Goal: Task Accomplishment & Management: Manage account settings

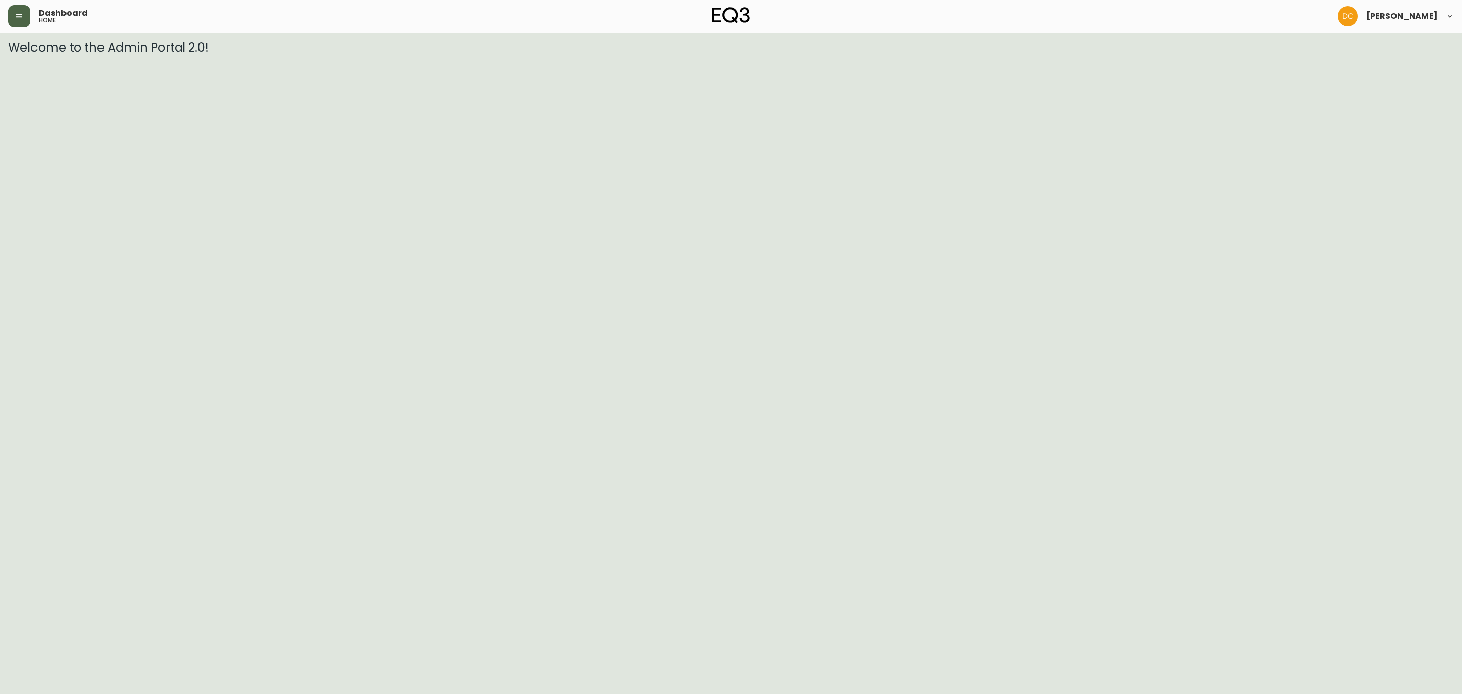
click at [15, 20] on button "button" at bounding box center [19, 16] width 22 height 22
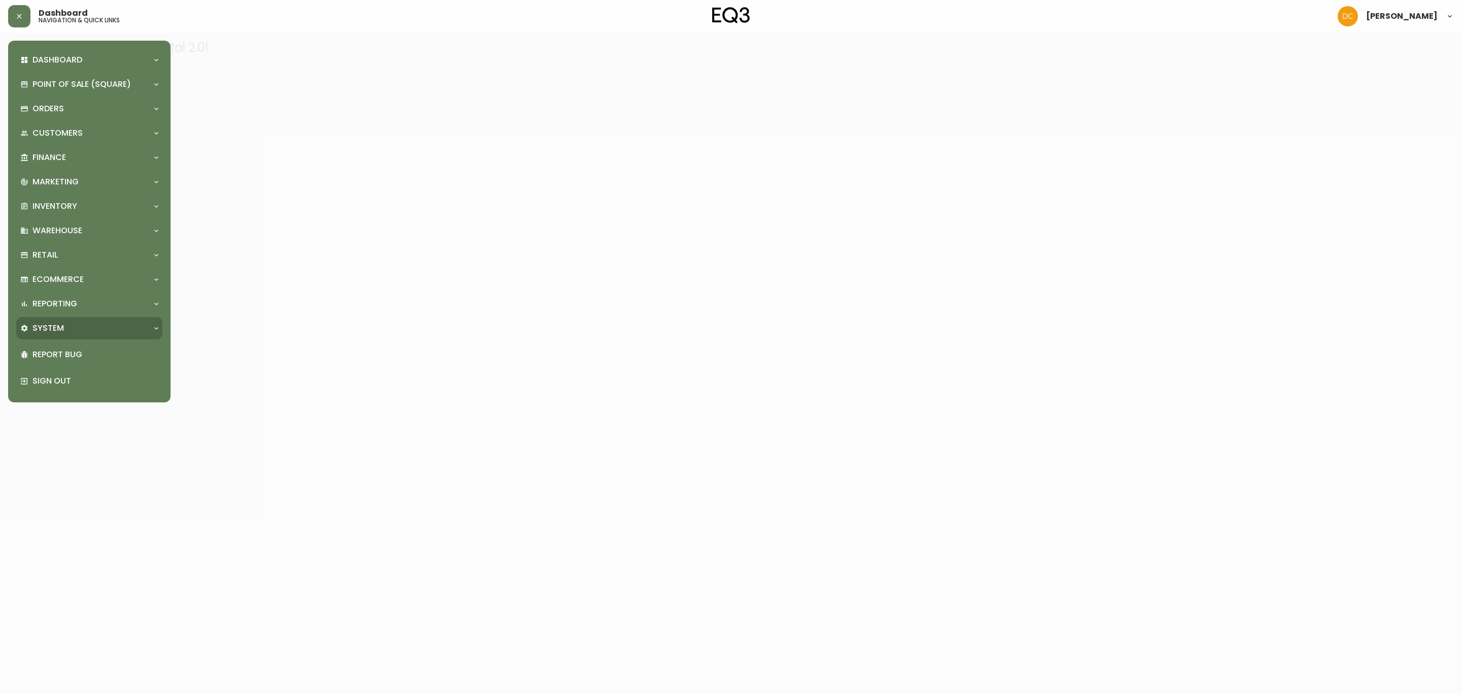
click at [64, 322] on div "System" at bounding box center [84, 327] width 128 height 11
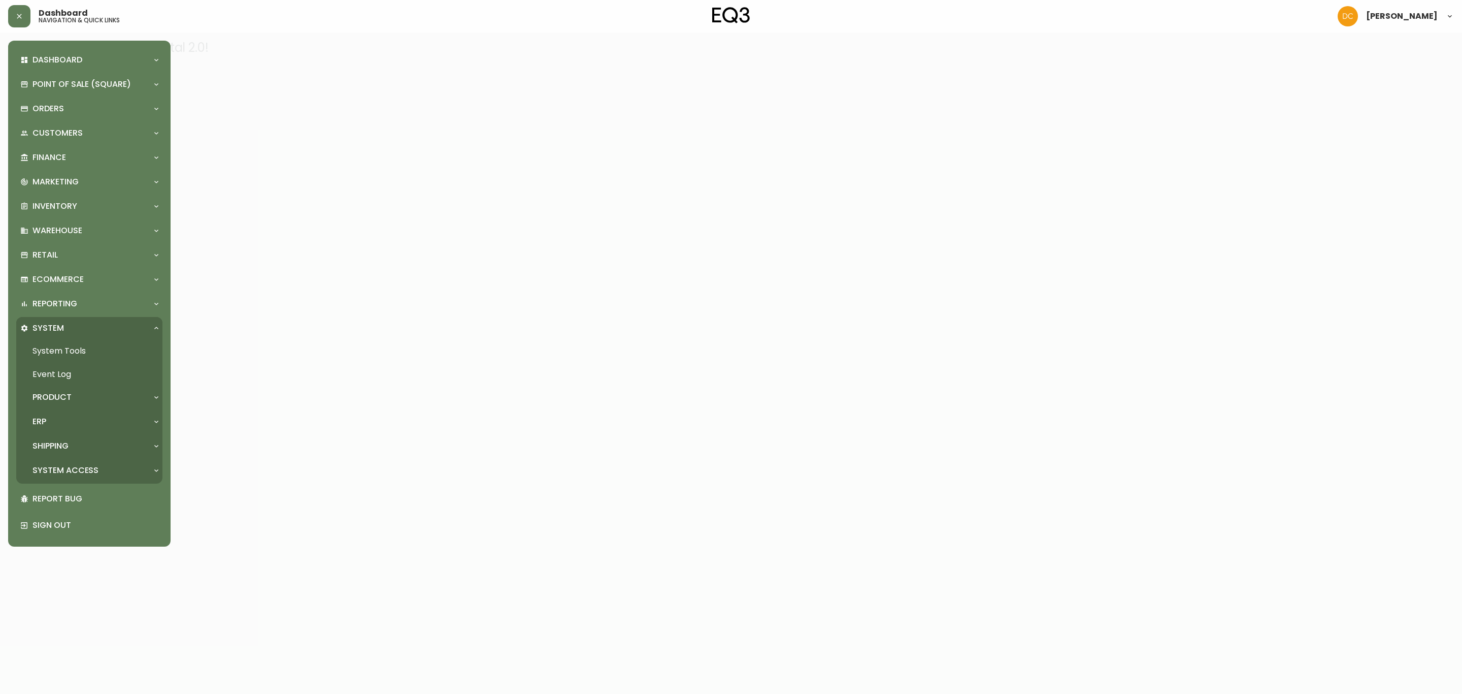
click at [69, 401] on p "Product" at bounding box center [51, 397] width 39 height 11
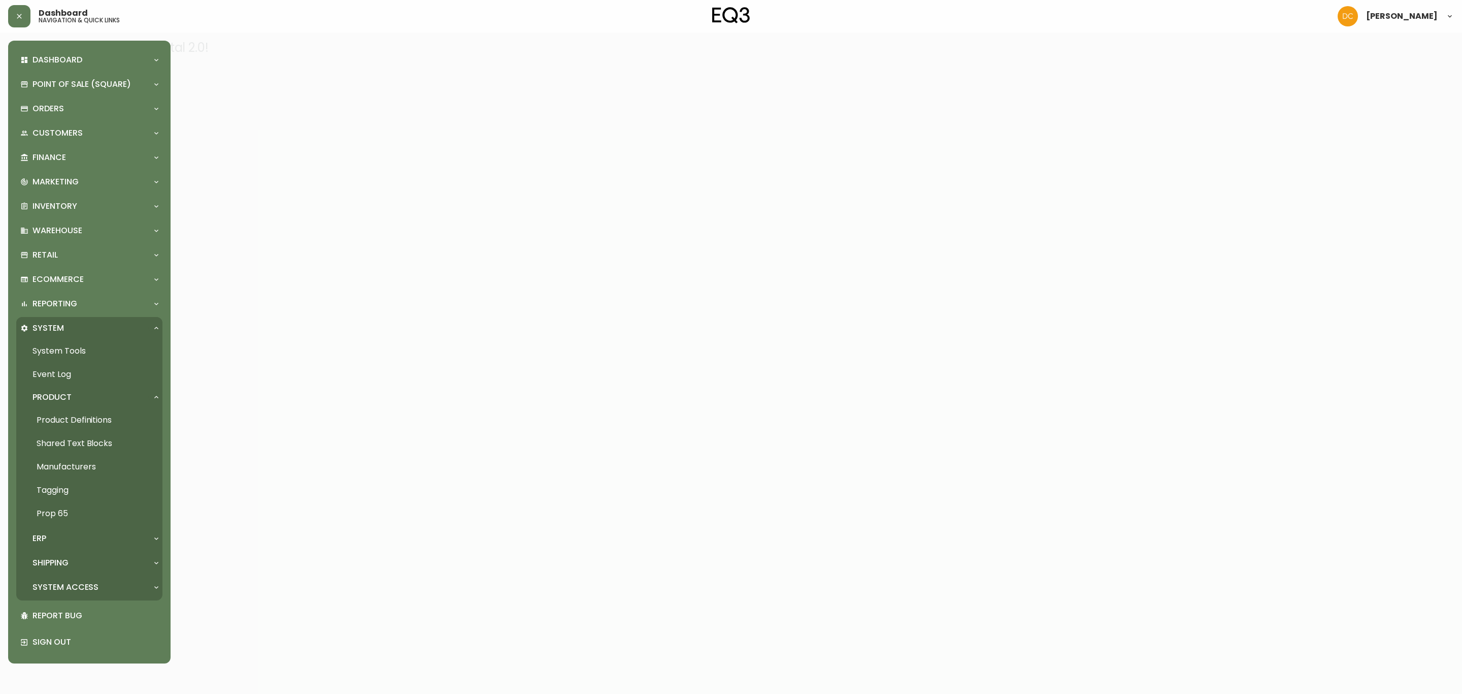
click at [74, 424] on link "Product Definitions" at bounding box center [89, 419] width 146 height 23
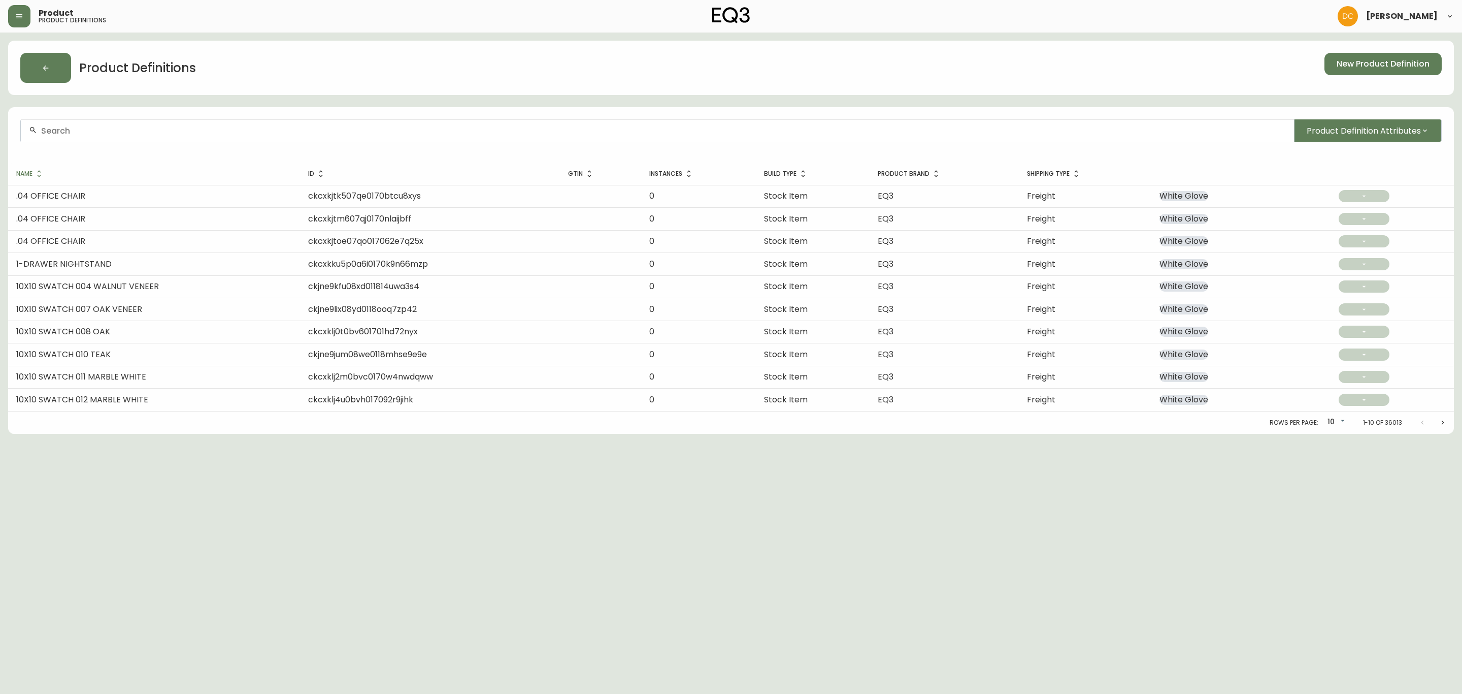
click at [422, 124] on div at bounding box center [658, 130] width 1274 height 23
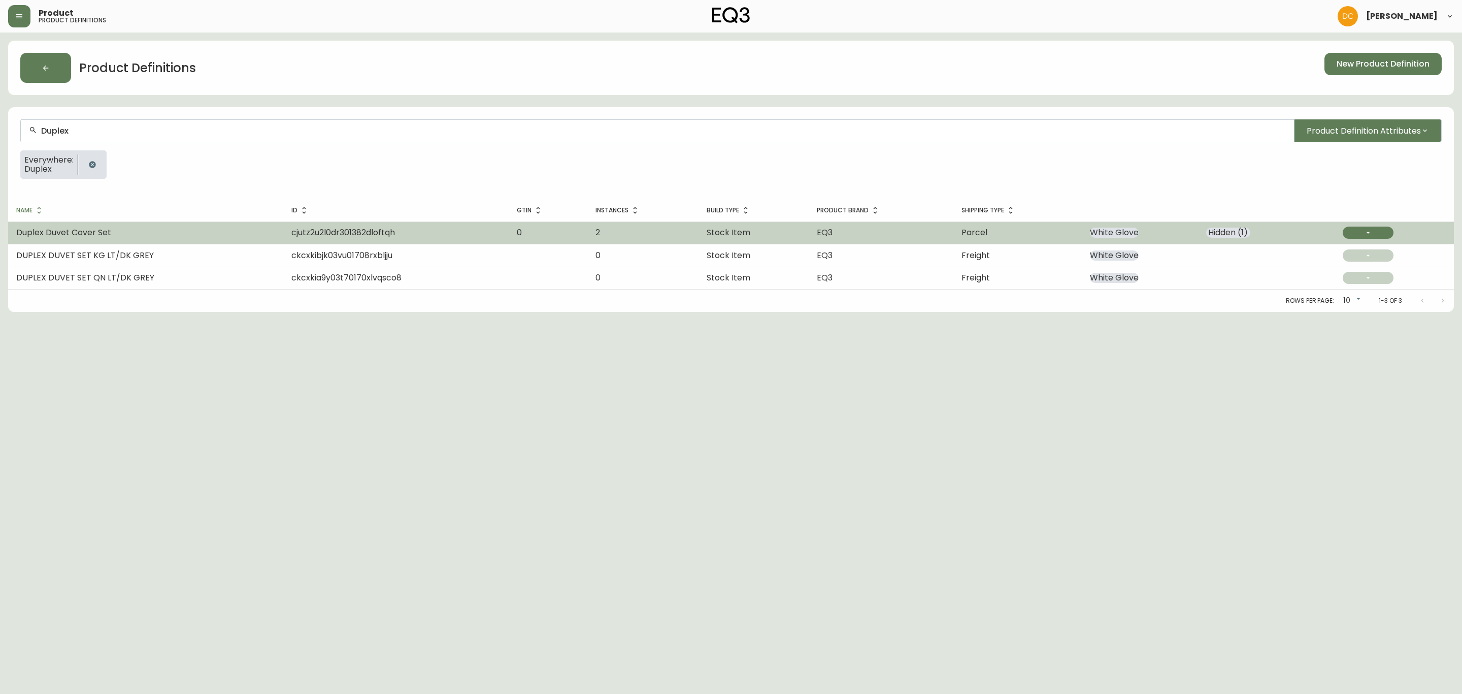
type input "Duplex"
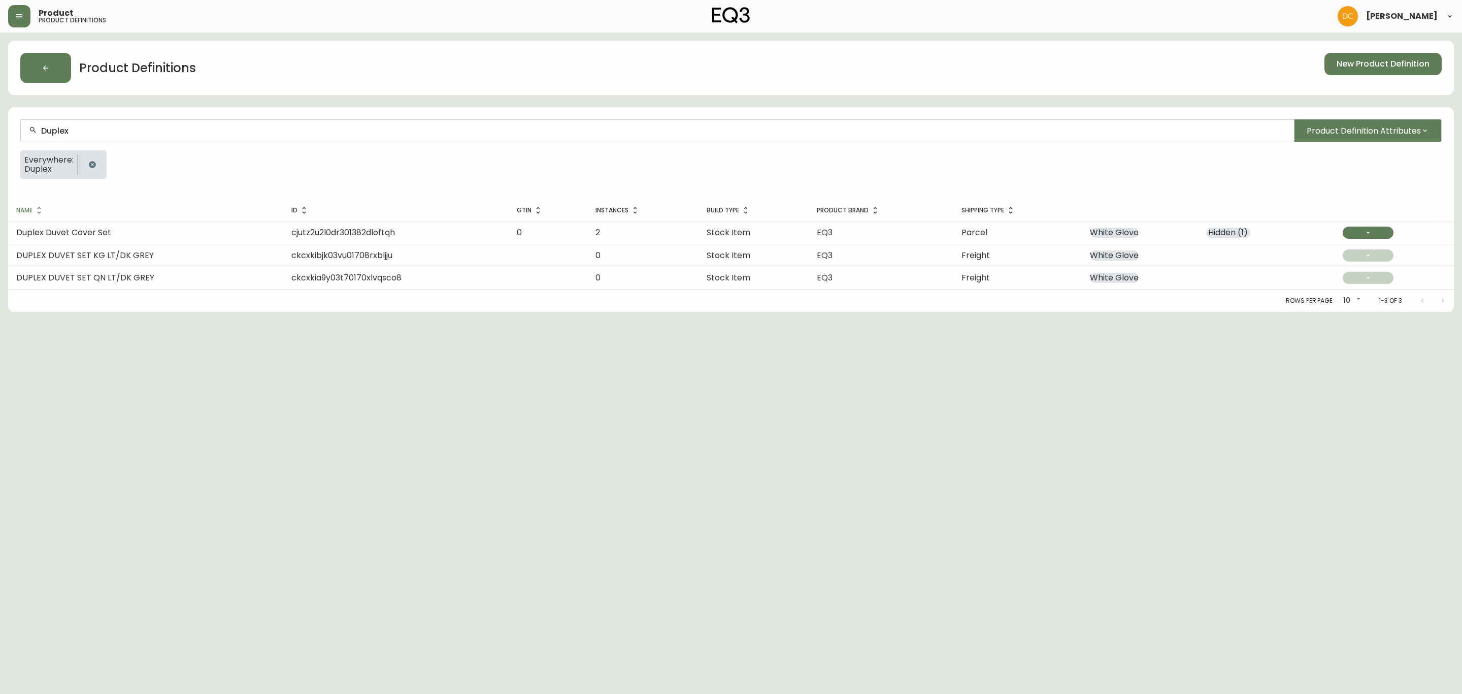
click at [200, 227] on td "Duplex Duvet Cover Set" at bounding box center [145, 232] width 275 height 22
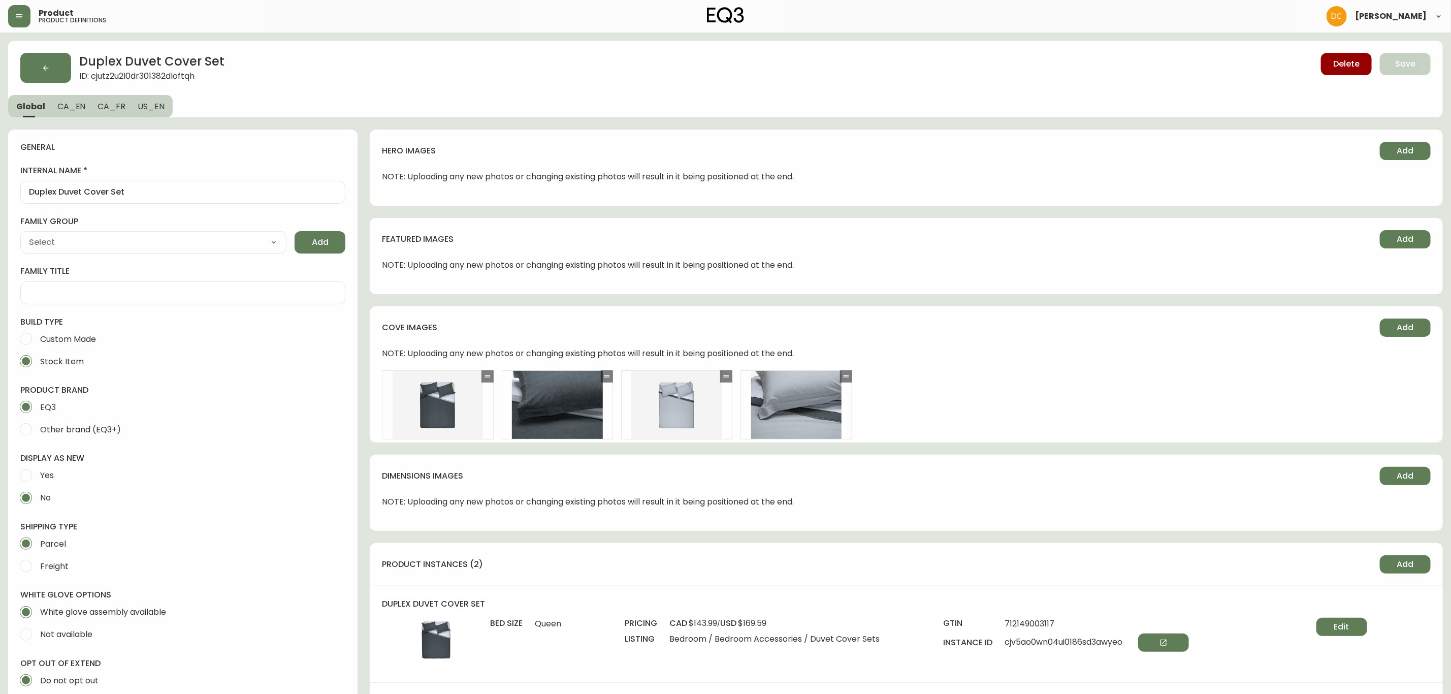
type input "EQ3"
type input "Home & Garden > Linens & Bedding > Bedding > Duvet Covers"
type input "Default"
select select "cjyt4m5lw0000pt749bx6gh7n"
select select "cjpjx7rji00004c744bbp6zrf"
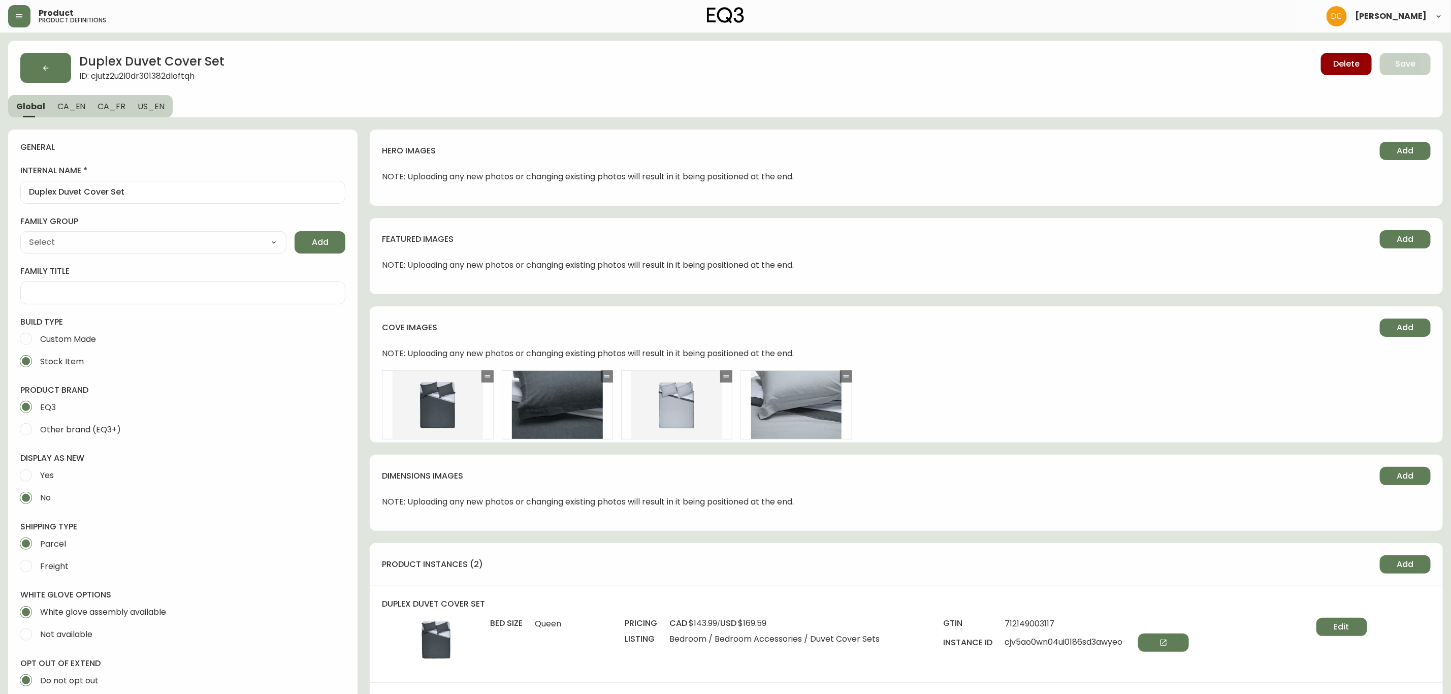
scroll to position [305, 0]
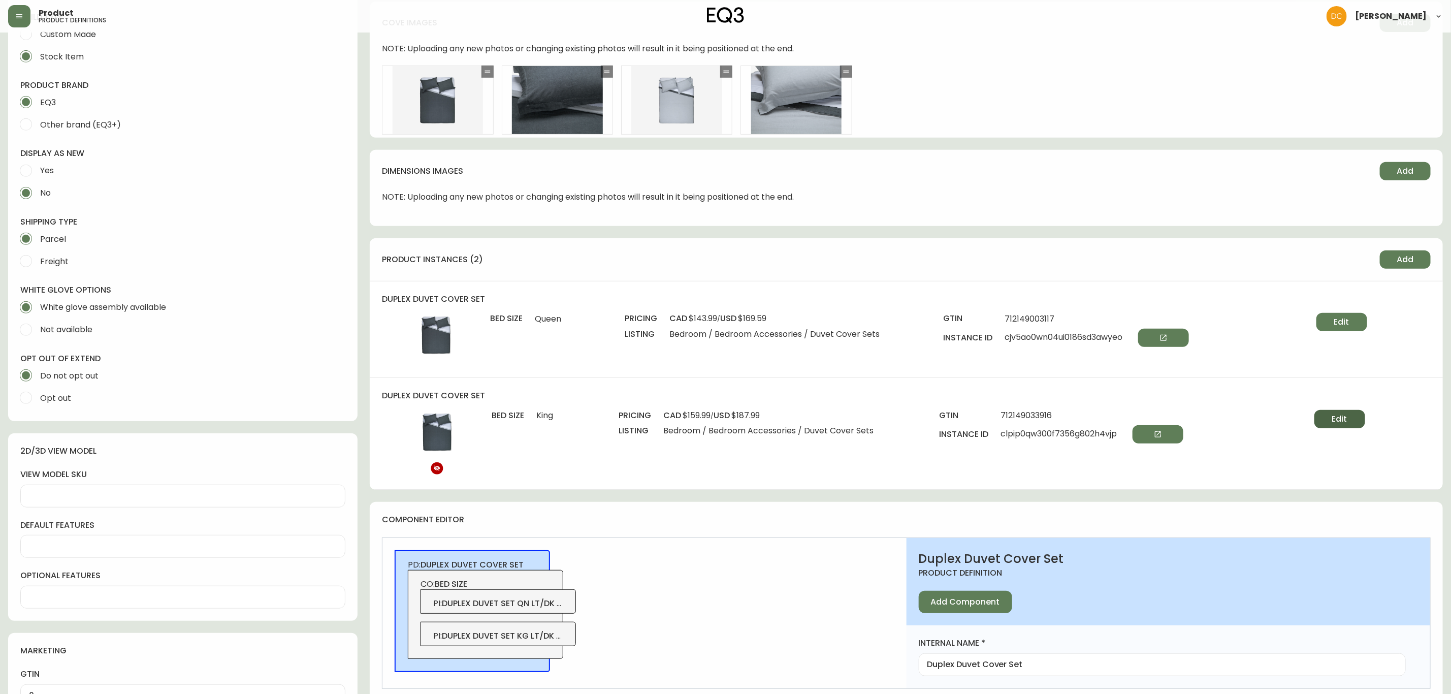
click at [1348, 416] on button "Edit" at bounding box center [1339, 419] width 51 height 18
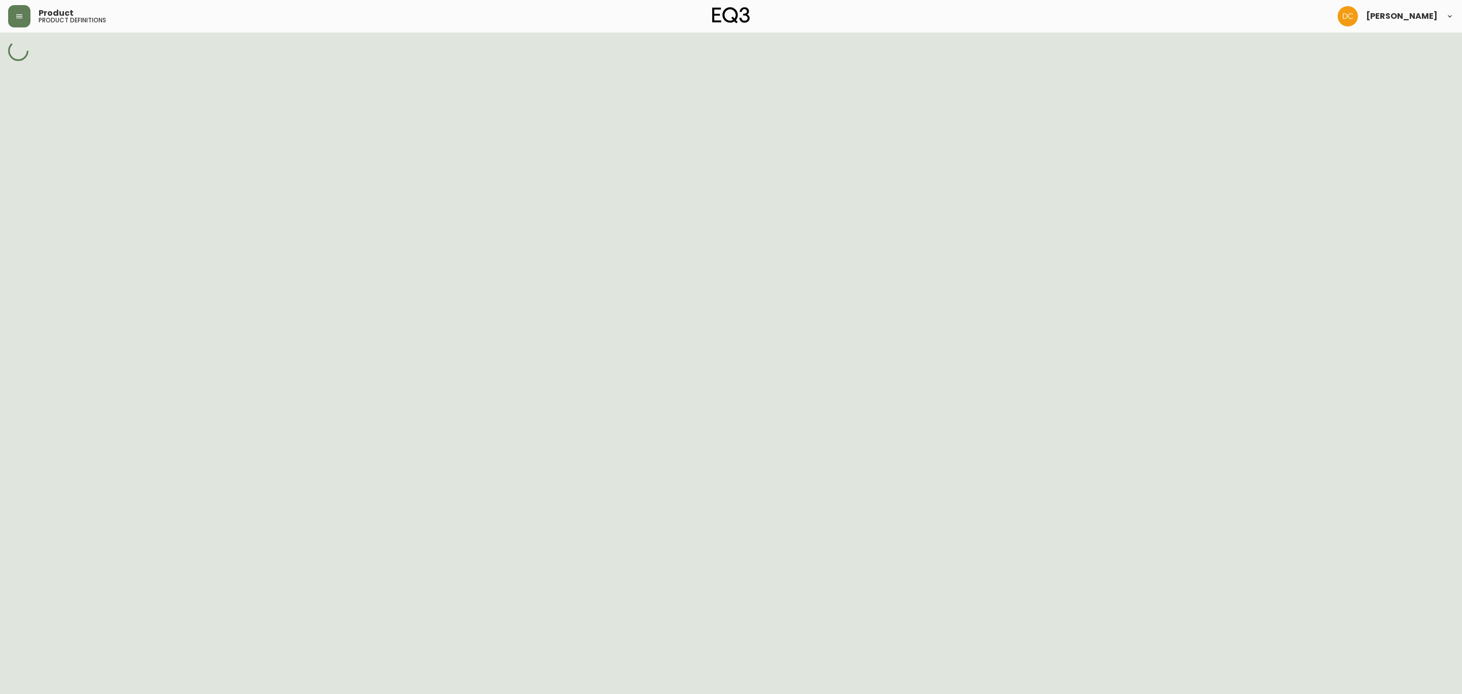
select select "cjutz2u320dr70138sxqx9bq5"
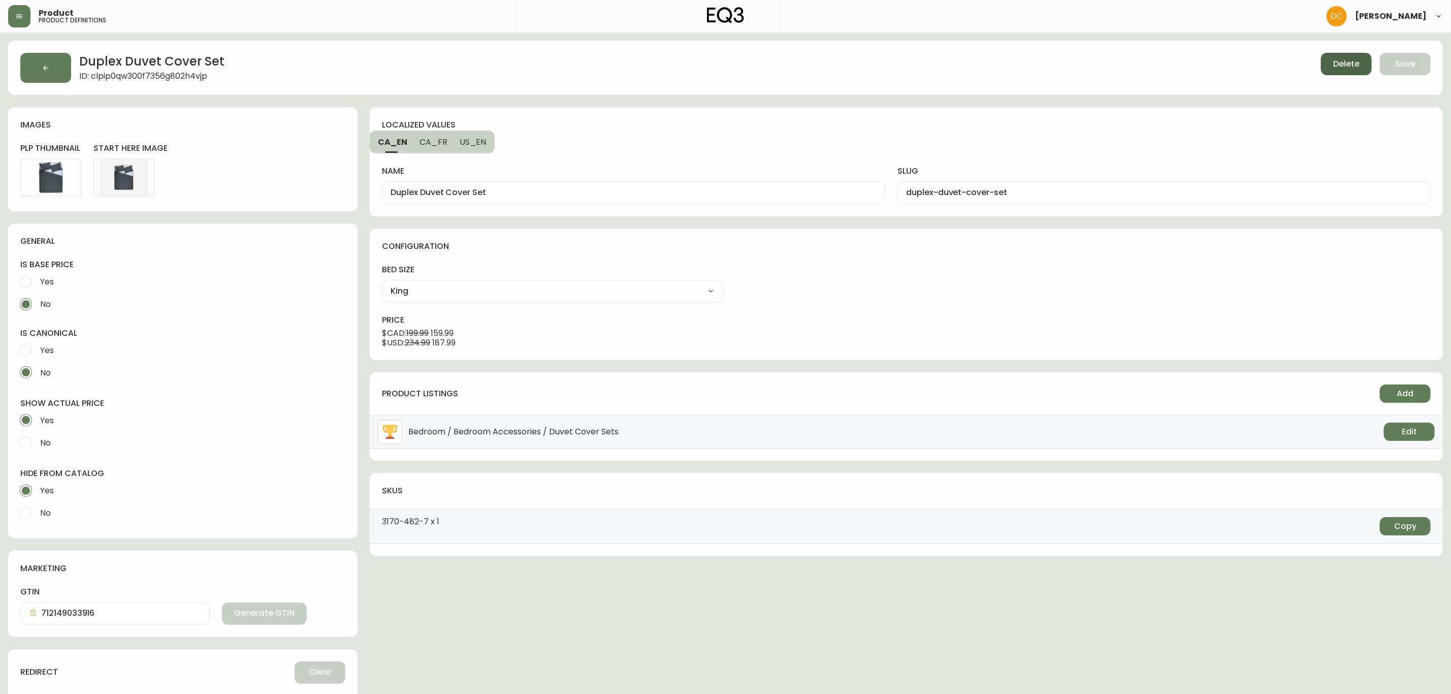
click at [1345, 66] on span "Delete" at bounding box center [1346, 63] width 26 height 11
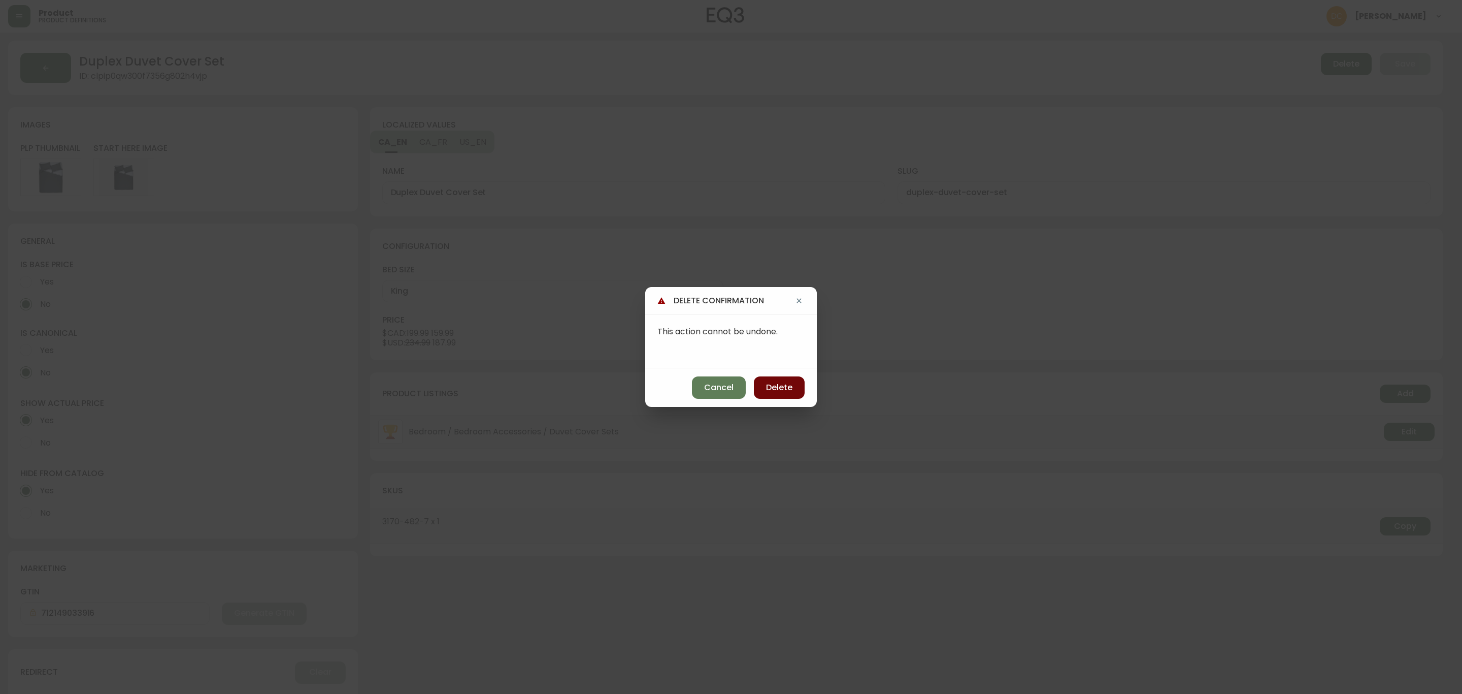
click at [798, 387] on button "Delete" at bounding box center [779, 387] width 51 height 22
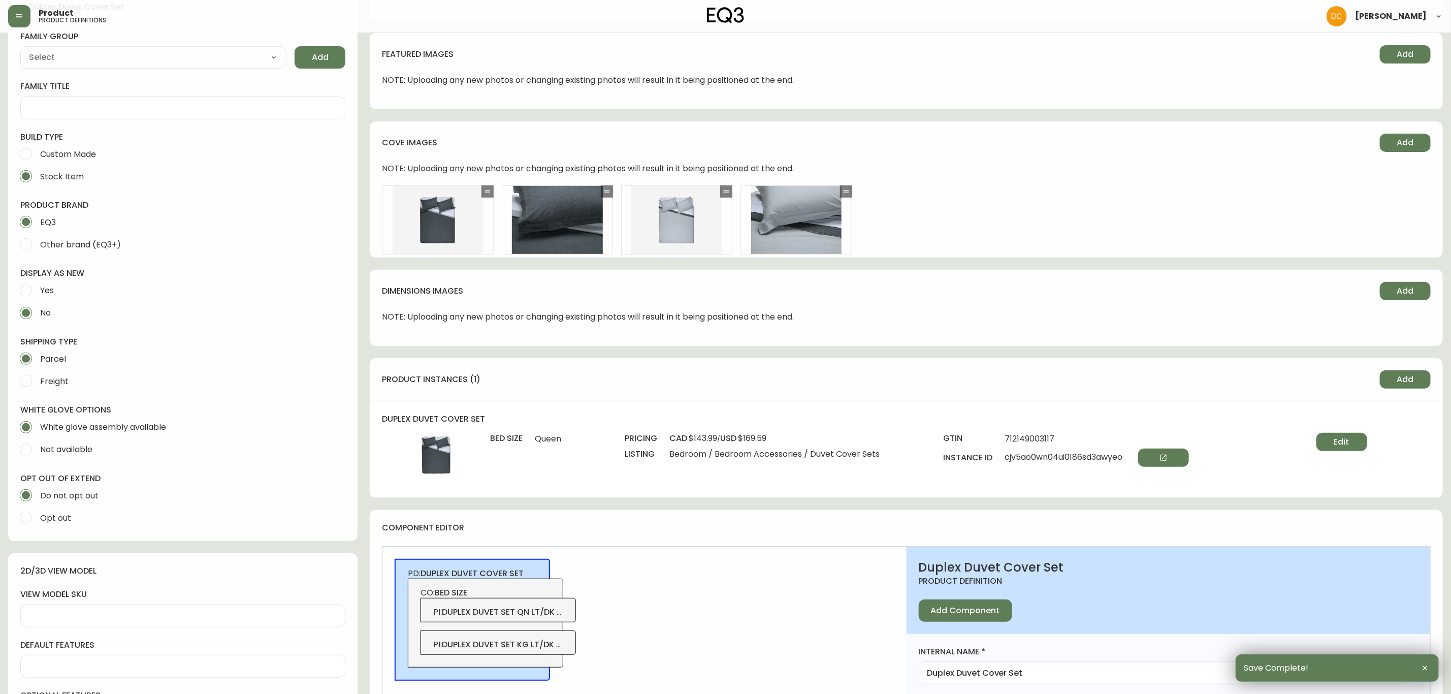
scroll to position [381, 0]
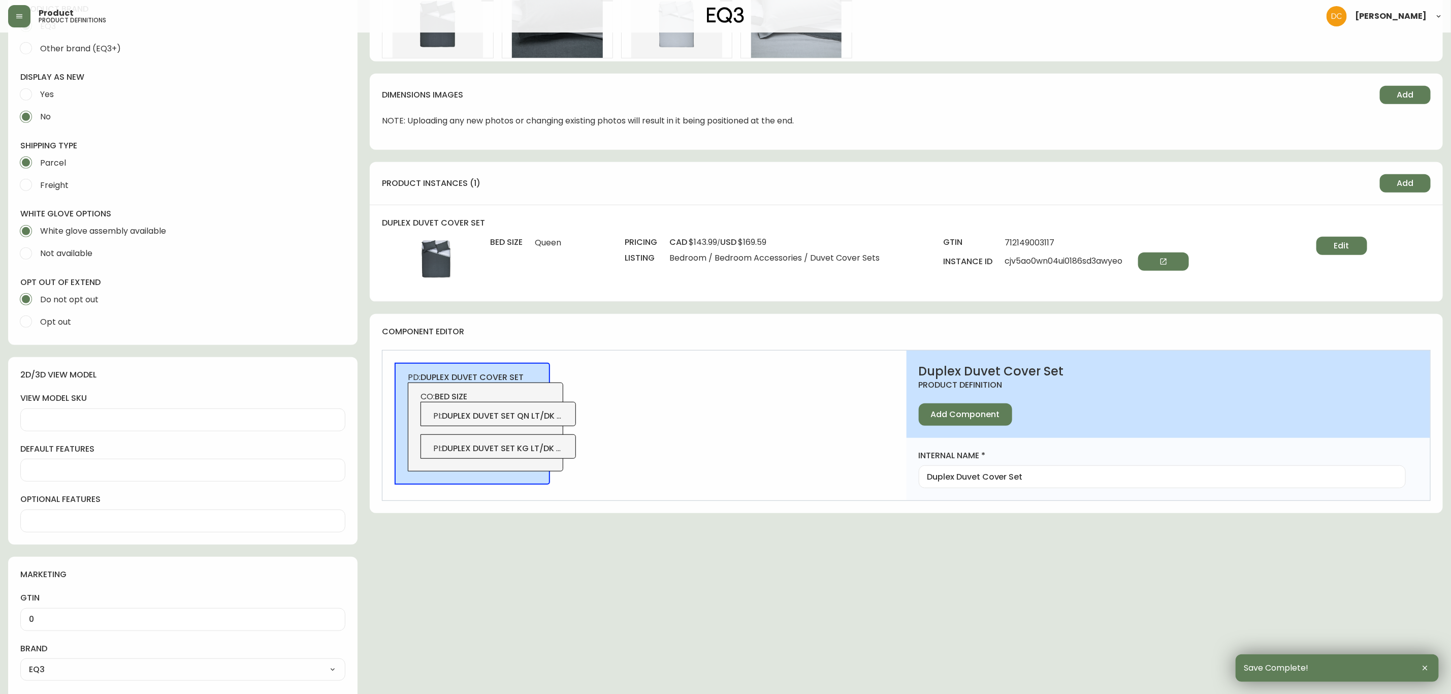
click at [554, 451] on span "duplex duvet set kg lt/dk grey" at bounding box center [509, 448] width 135 height 12
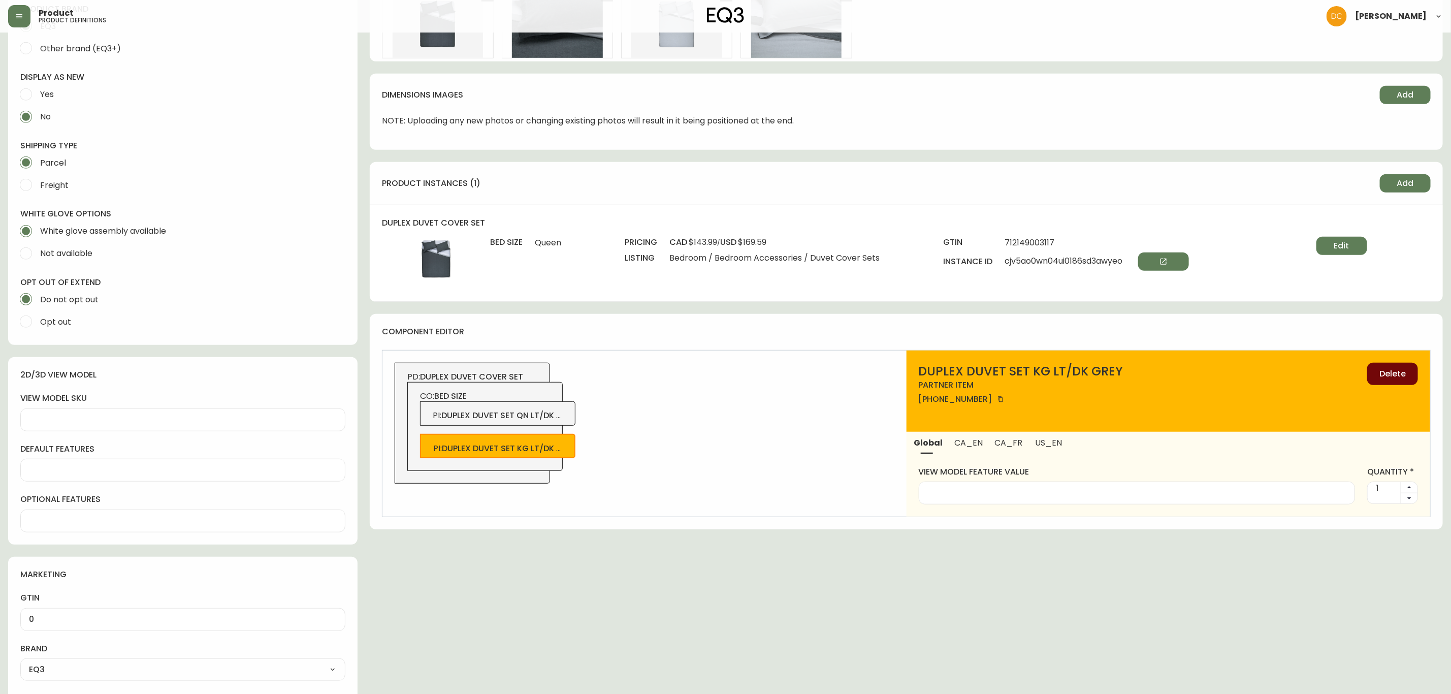
click at [1415, 372] on button "Delete" at bounding box center [1392, 374] width 51 height 22
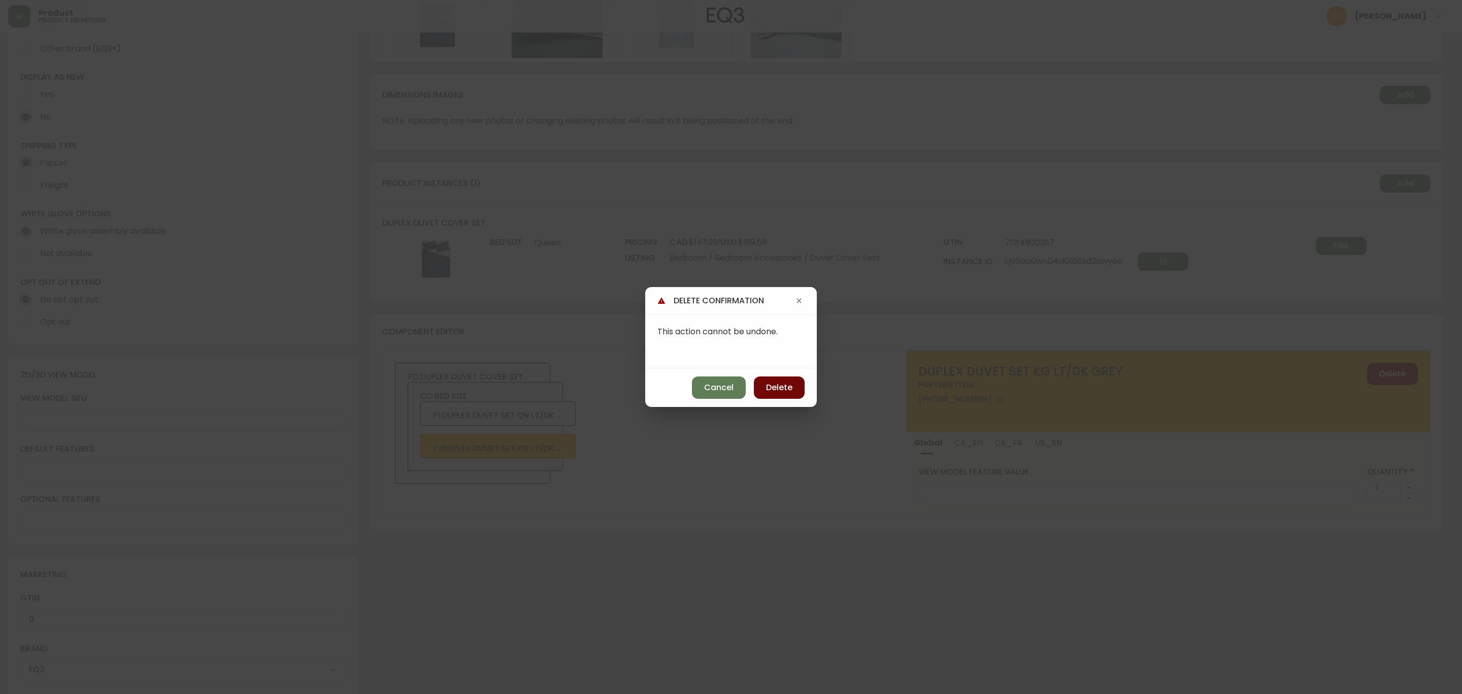
click at [795, 383] on button "Delete" at bounding box center [779, 387] width 51 height 22
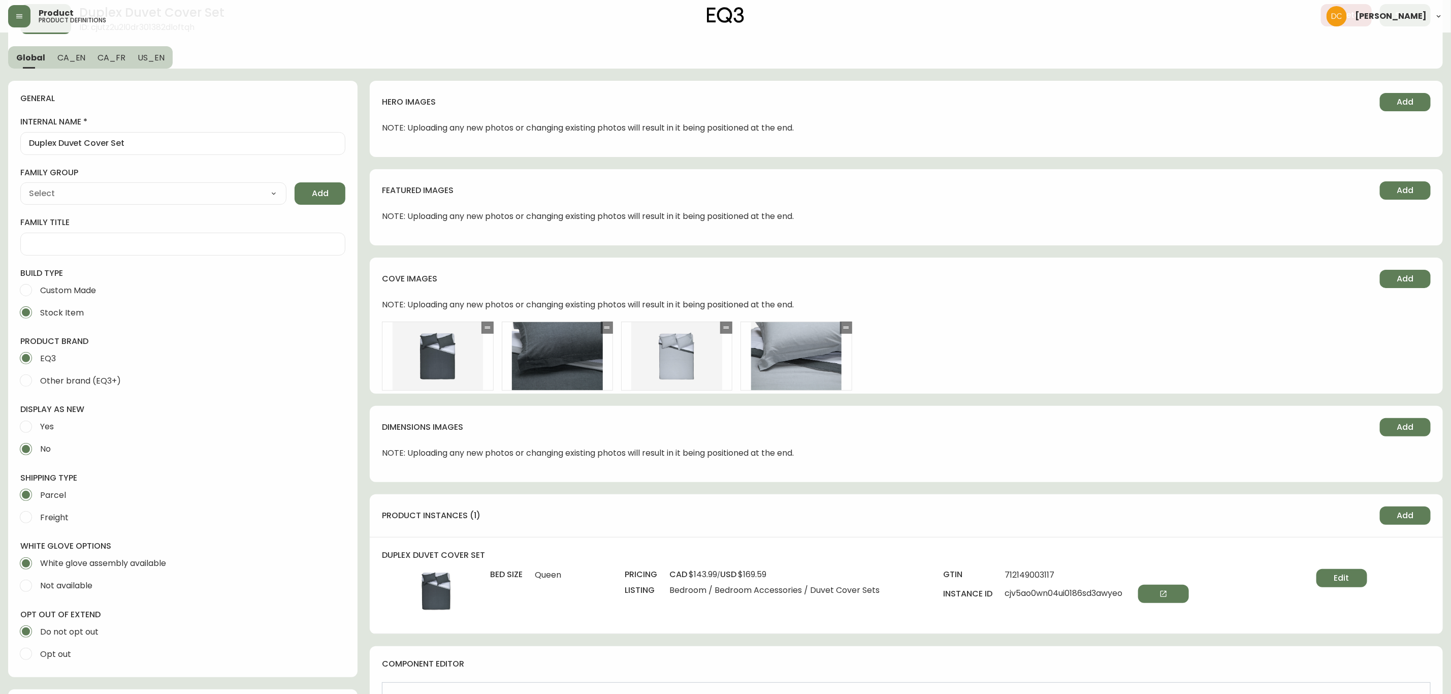
scroll to position [0, 0]
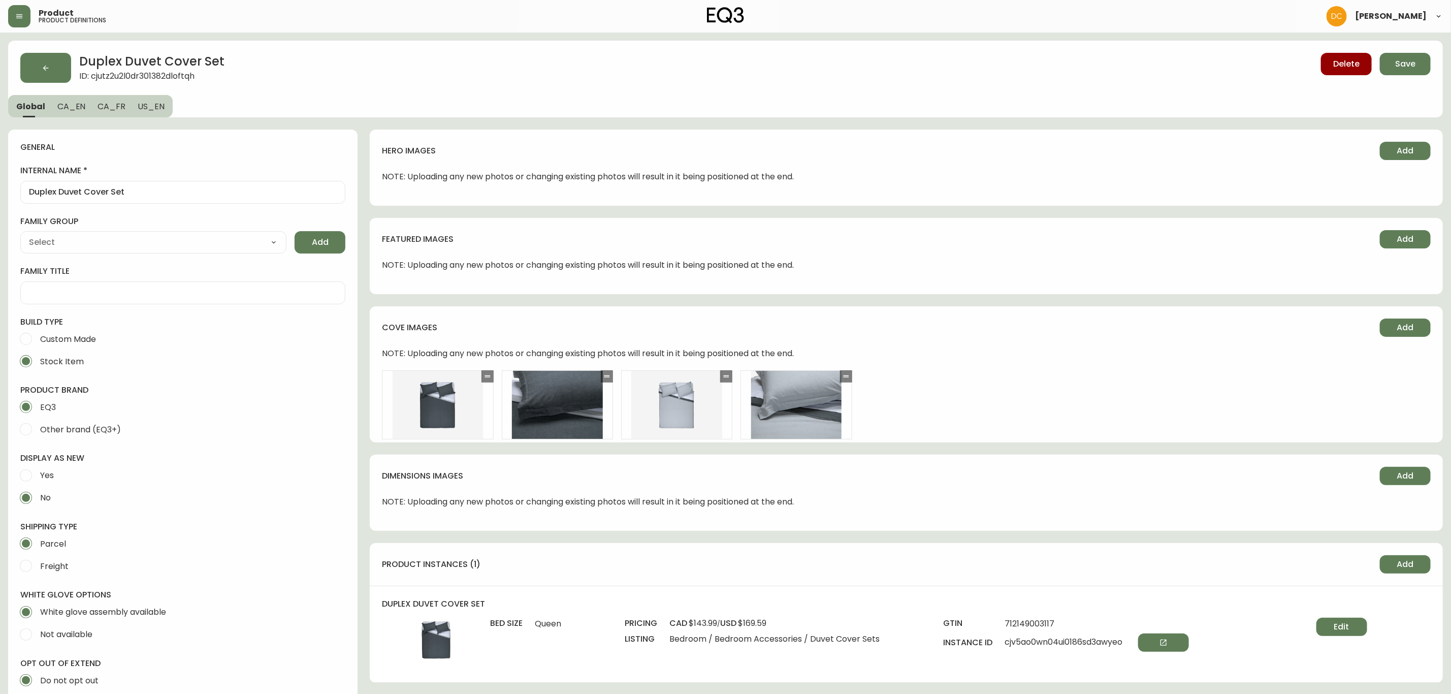
click at [72, 108] on span "CA_EN" at bounding box center [71, 106] width 28 height 11
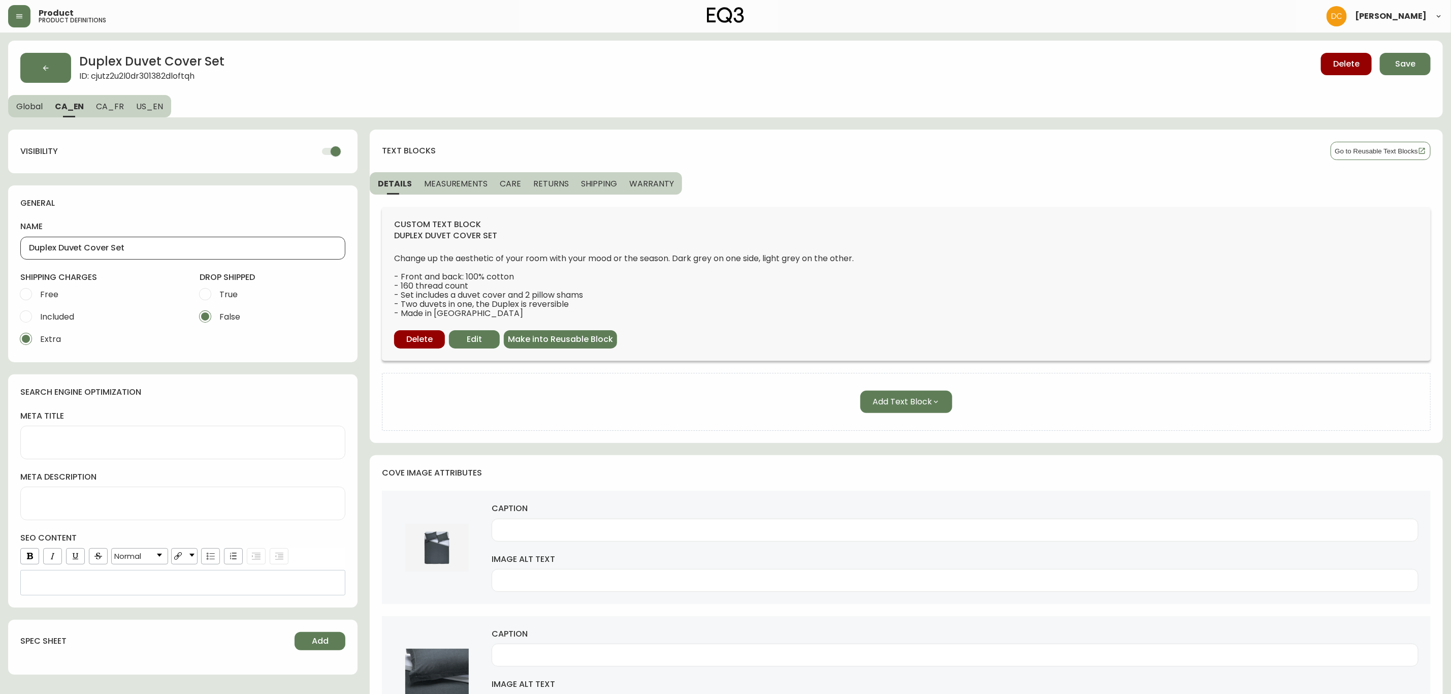
click at [230, 249] on input "Duplex Duvet Cover Set" at bounding box center [183, 248] width 308 height 10
type input "Duplex Duvet Cover Set - Queen Size"
click at [151, 110] on span "US_EN" at bounding box center [149, 106] width 27 height 11
checkbox input "false"
click at [164, 245] on input "Duplex Duvet Cover Set" at bounding box center [183, 248] width 308 height 10
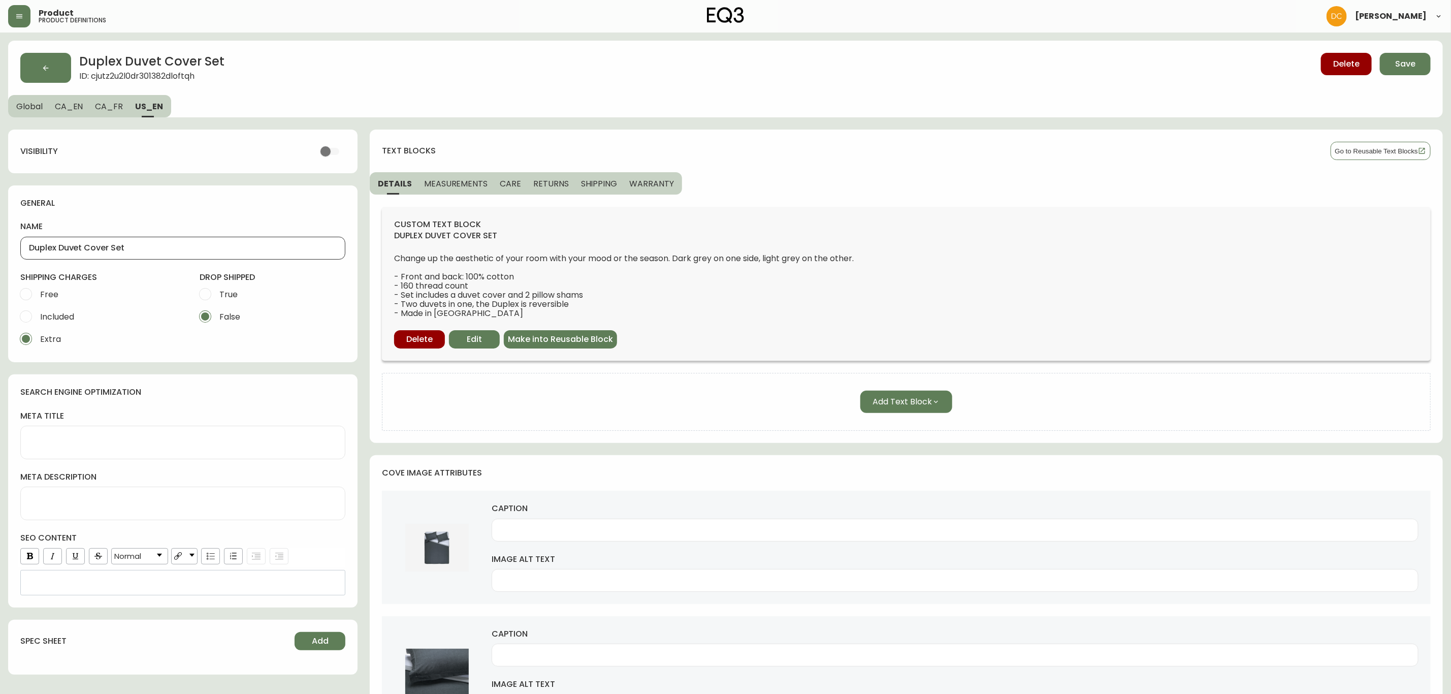
paste input "- Queen Size"
type input "Duplex Duvet Cover Set - Queen Size"
click at [105, 107] on span "CA_FR" at bounding box center [109, 106] width 28 height 11
checkbox input "true"
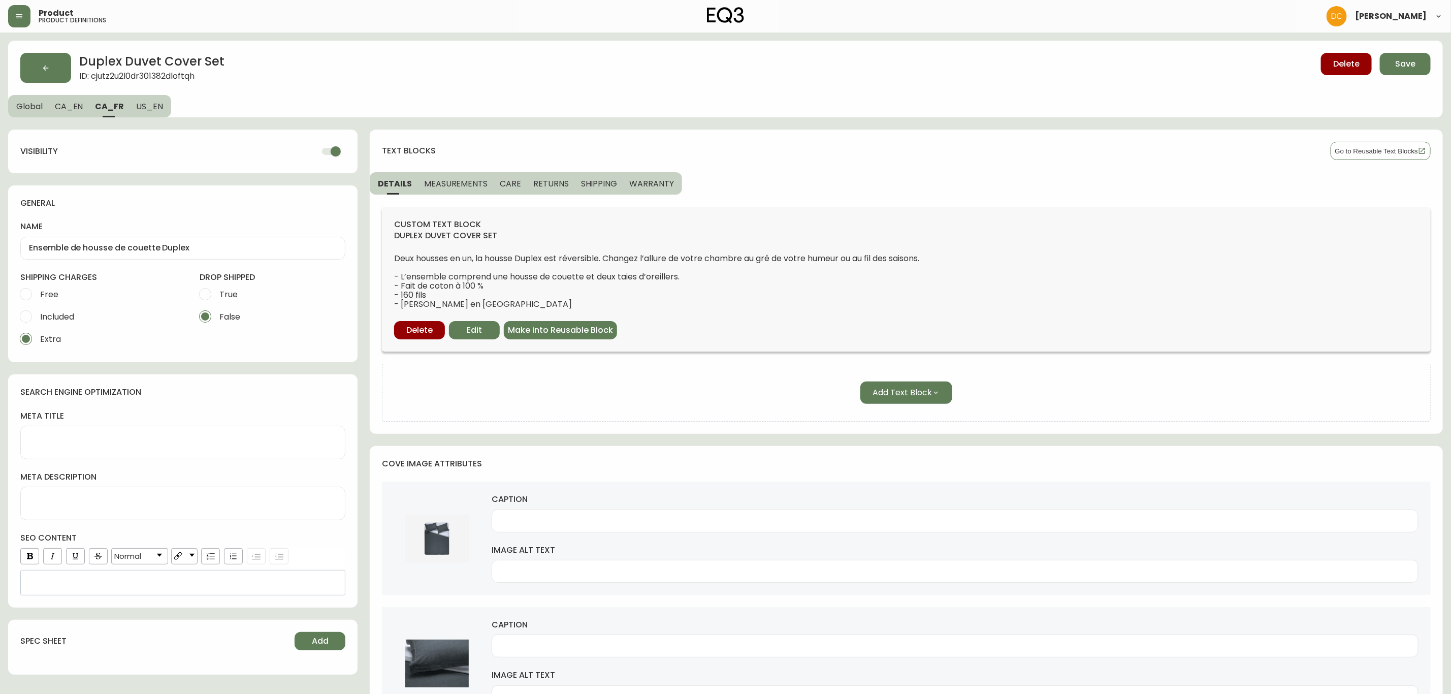
click at [210, 246] on input "Ensemble de housse de couette Duplex" at bounding box center [183, 248] width 308 height 10
click at [77, 101] on span "CA_EN" at bounding box center [69, 106] width 28 height 11
type input "Duplex Duvet Cover Set - Queen Size"
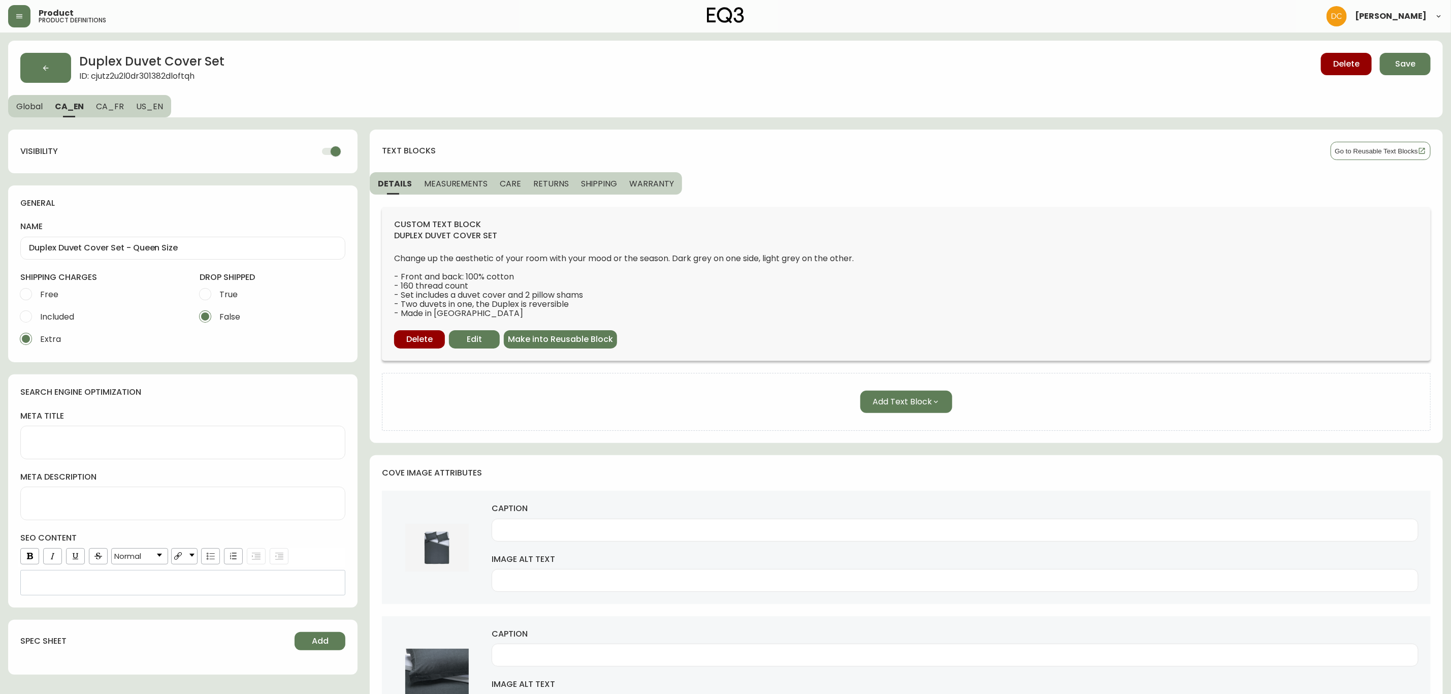
click at [40, 104] on span "Global" at bounding box center [29, 106] width 26 height 11
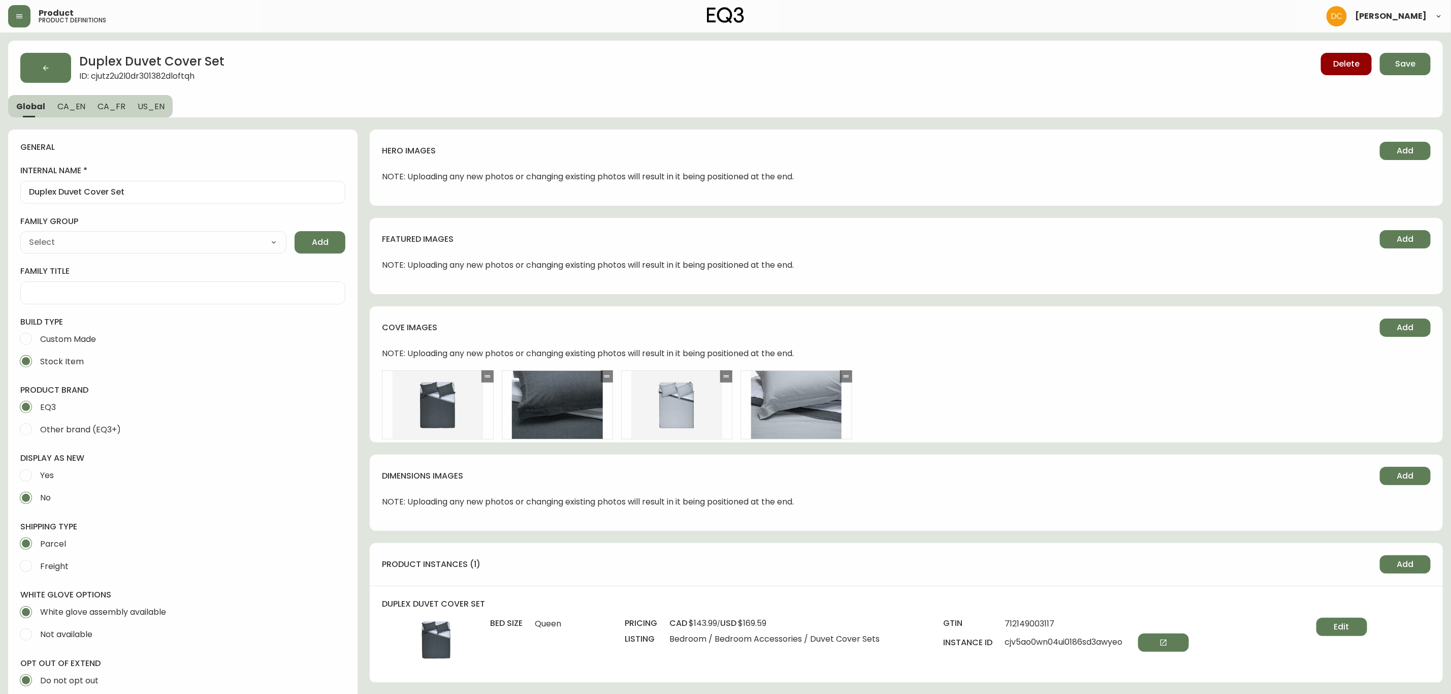
type input "EQ3"
type input "Home & Garden > Linens & Bedding > Bedding > Duvet Covers"
type input "Default"
select select "cjyt4m5lw0000pt749bx6gh7n"
select select "cjpjx7rji00004c744bbp6zrf"
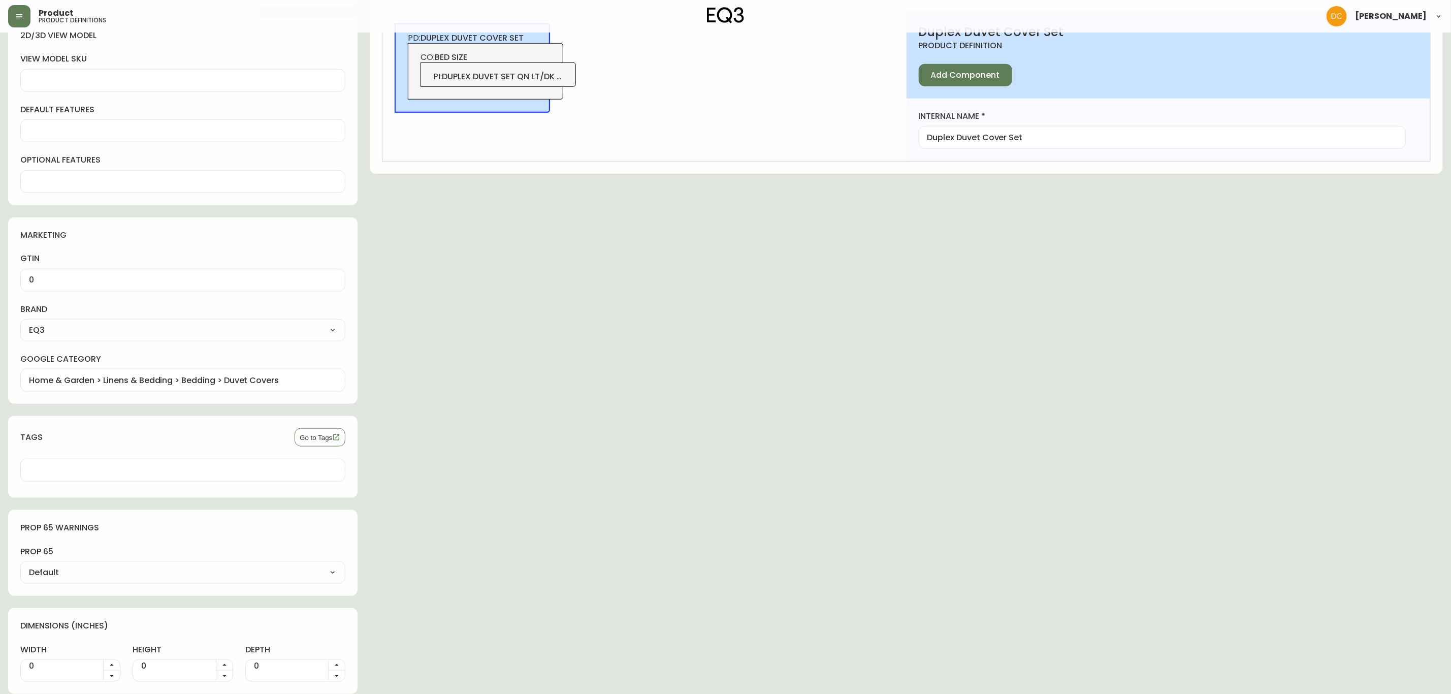
scroll to position [724, 0]
click at [218, 282] on input "0" at bounding box center [183, 280] width 308 height 10
click at [519, 323] on div "hero images Add NOTE: Uploading any new photos or changing existing photos will…" at bounding box center [906, 51] width 1073 height 1284
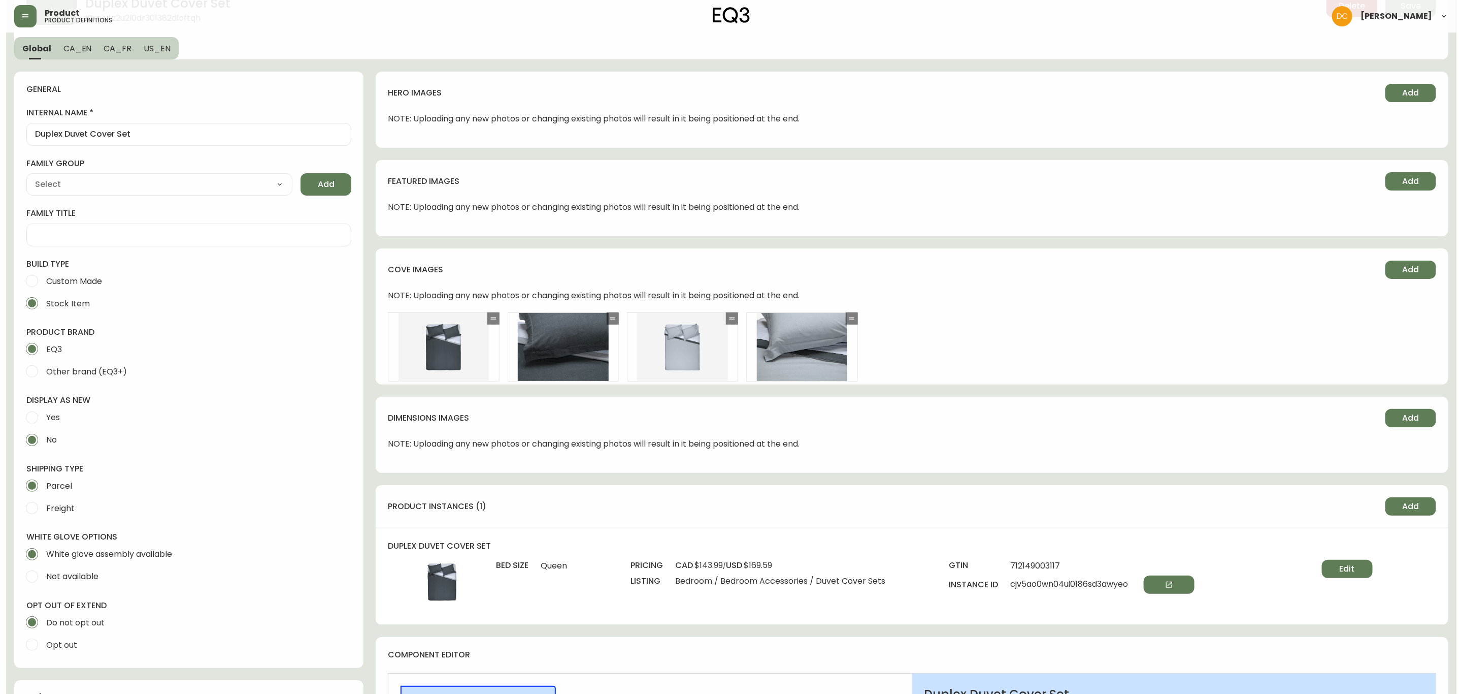
scroll to position [0, 0]
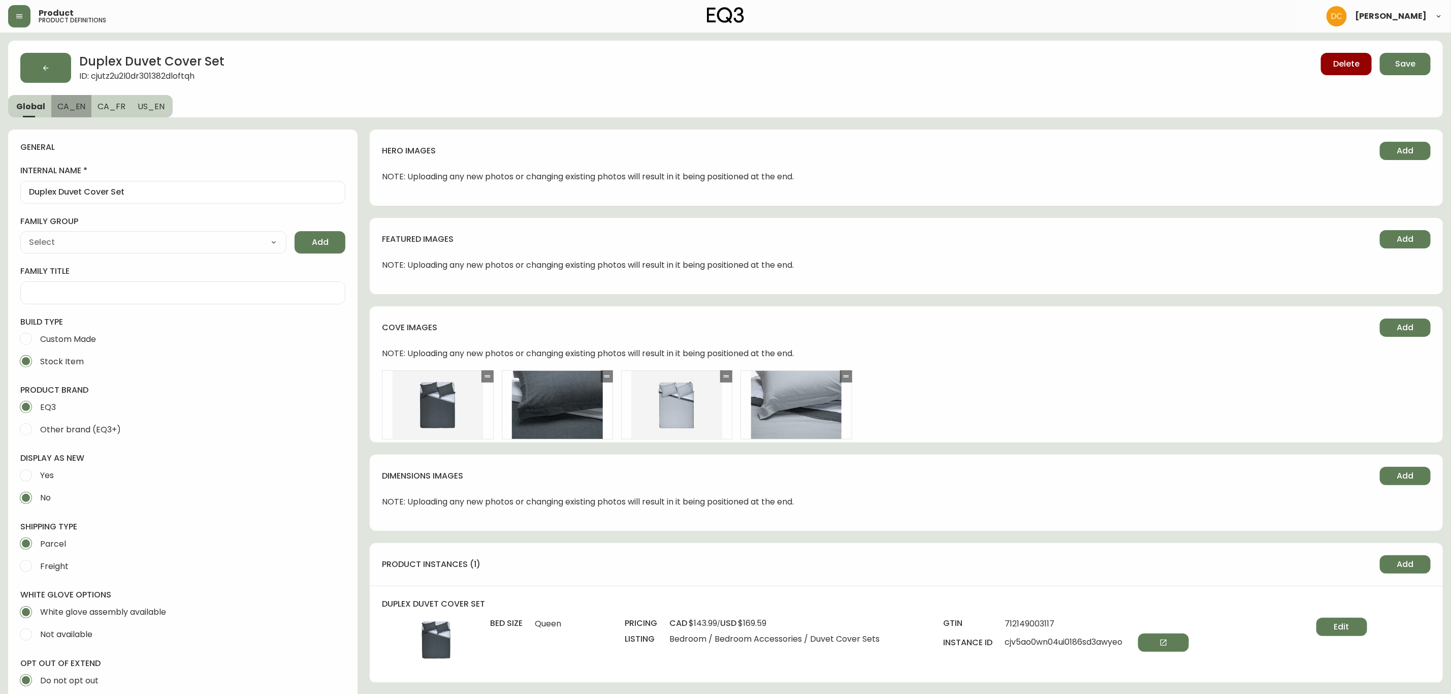
click at [61, 104] on span "CA_EN" at bounding box center [71, 106] width 28 height 11
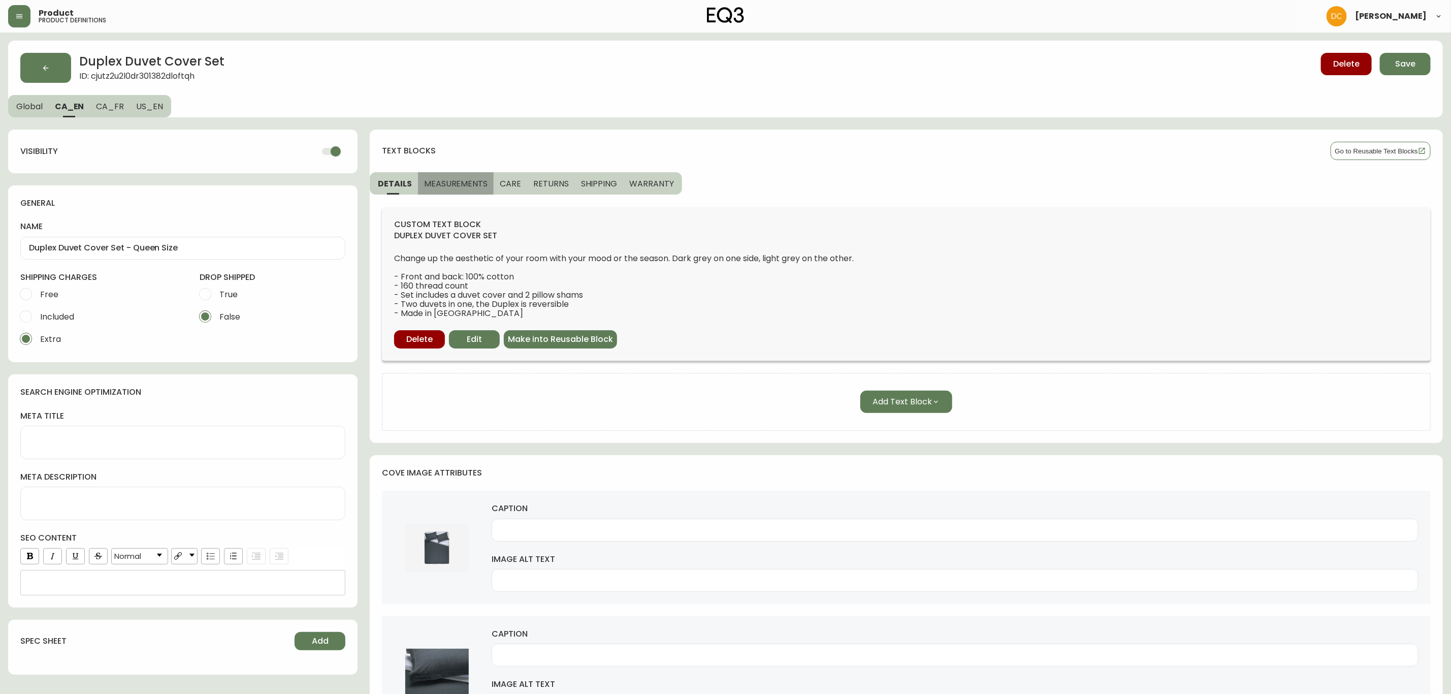
click at [456, 181] on span "MEASUREMENTS" at bounding box center [455, 183] width 63 height 11
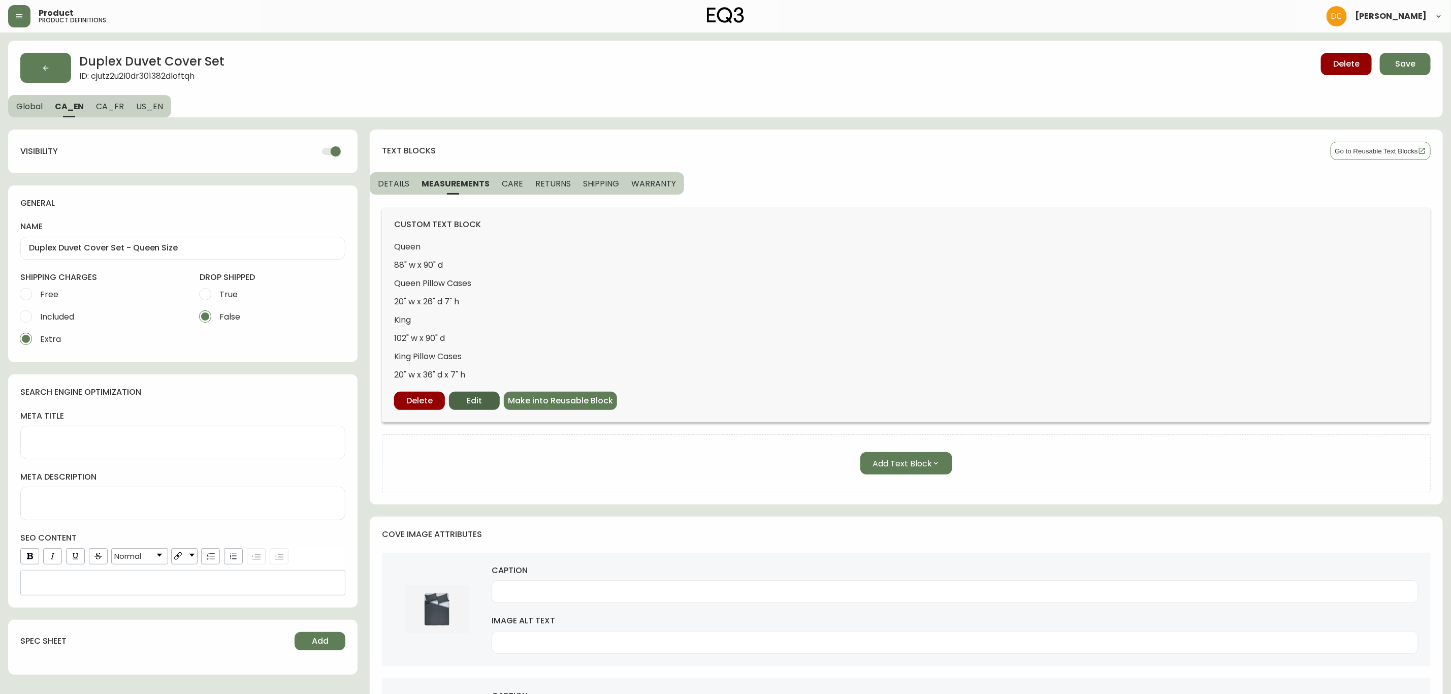
click at [474, 400] on span "Edit" at bounding box center [474, 400] width 15 height 11
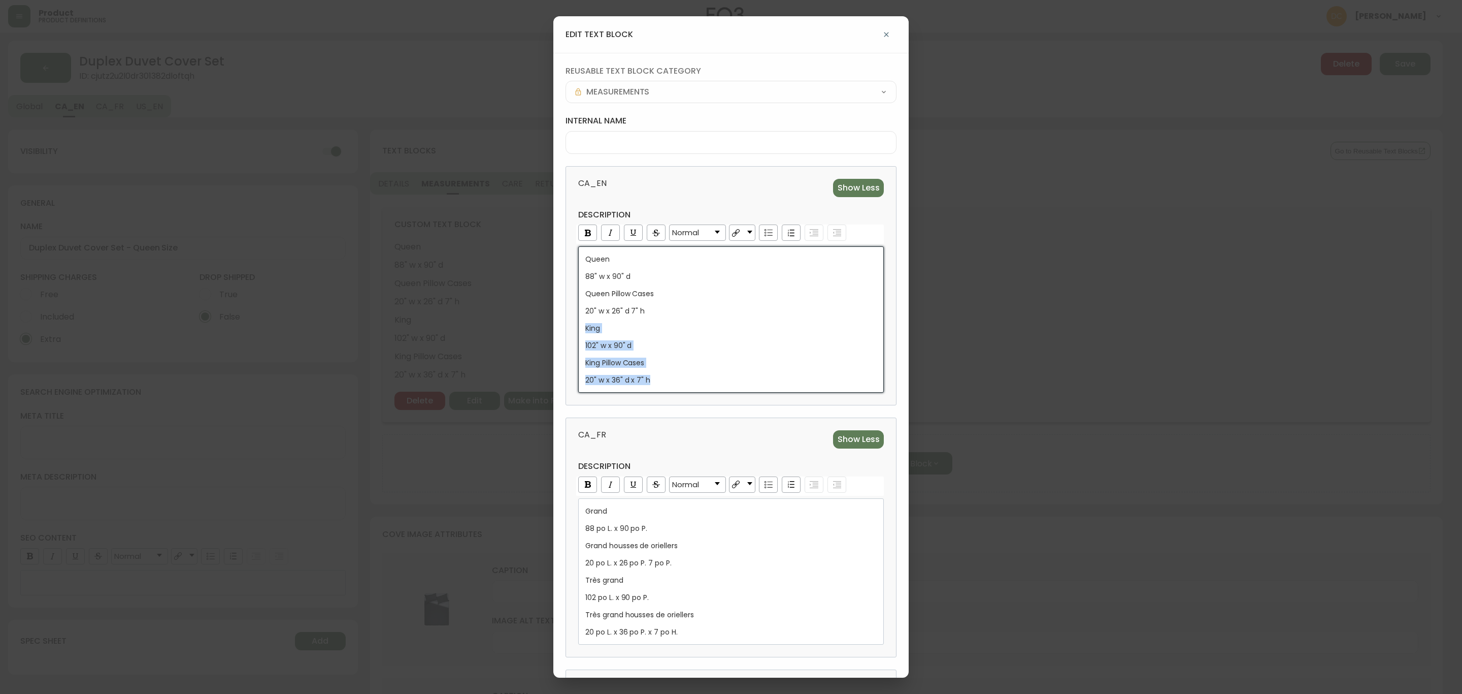
drag, startPoint x: 669, startPoint y: 384, endPoint x: 564, endPoint y: 320, distance: 123.2
click at [564, 320] on div "reusable text block category MEASUREMENTS internal name CA_EN Show Less descrip…" at bounding box center [731, 487] width 355 height 868
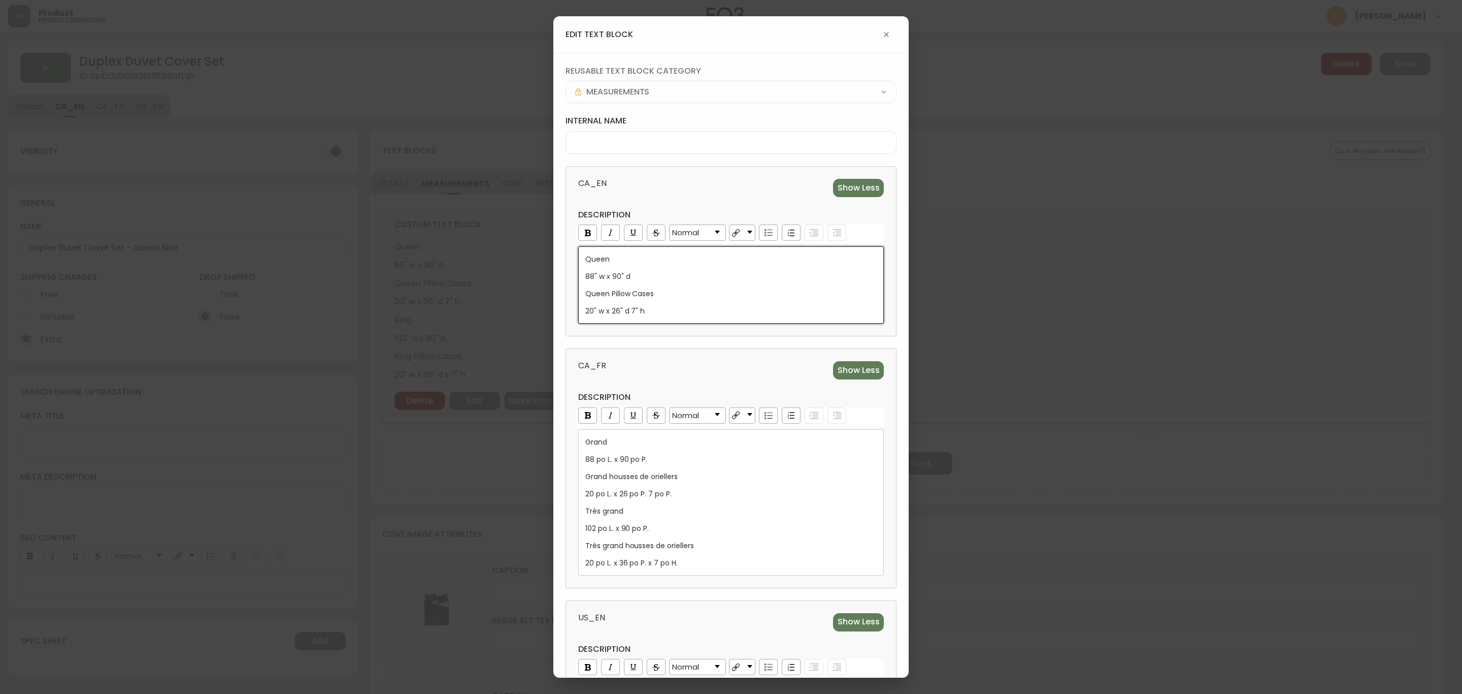
click at [690, 354] on div "CA_FR Show Less description Normal Grand 88 po L. x 90 po P. Grand housses de o…" at bounding box center [731, 467] width 331 height 239
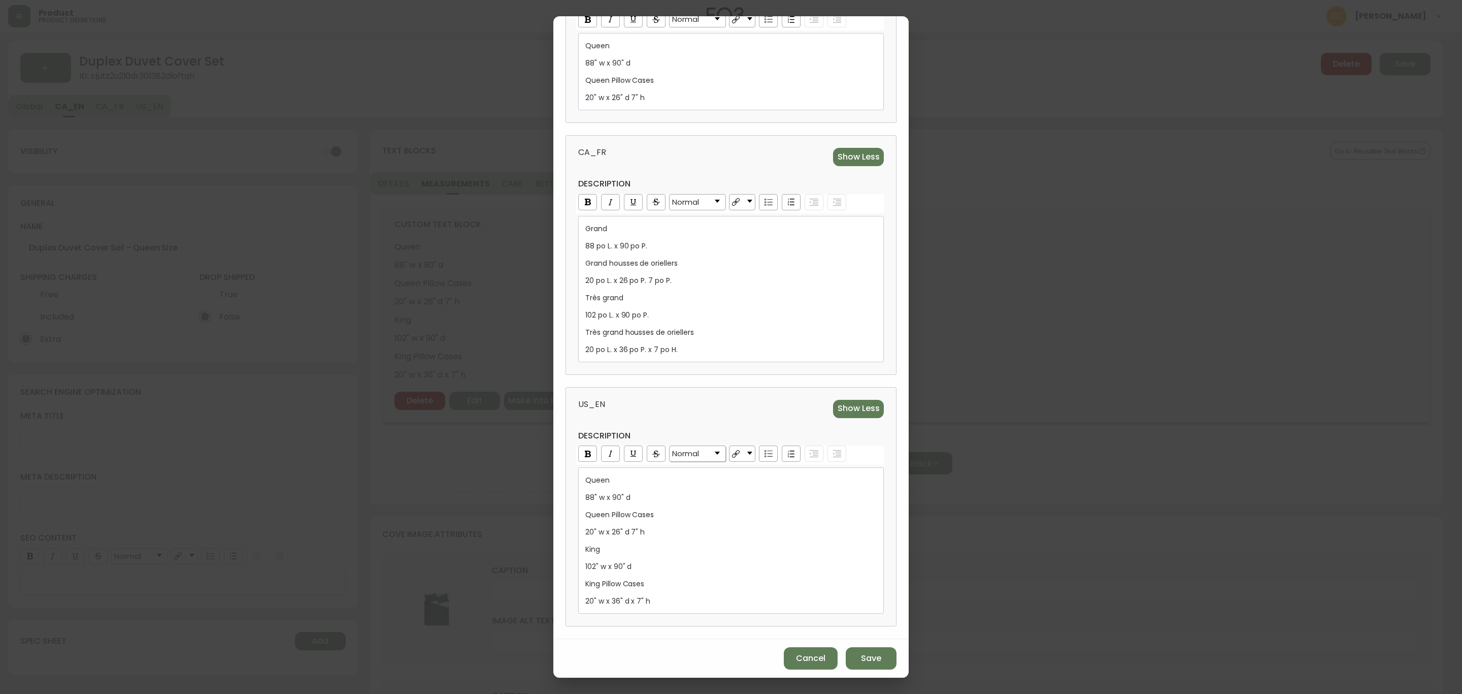
scroll to position [218, 0]
click at [701, 350] on div "20 po L. x 36 po P. x 7 po H." at bounding box center [732, 349] width 292 height 10
drag, startPoint x: 713, startPoint y: 348, endPoint x: 558, endPoint y: 297, distance: 163.0
click at [558, 297] on div "reusable text block category MEASUREMENTS internal name CA_EN Show Less descrip…" at bounding box center [731, 239] width 355 height 799
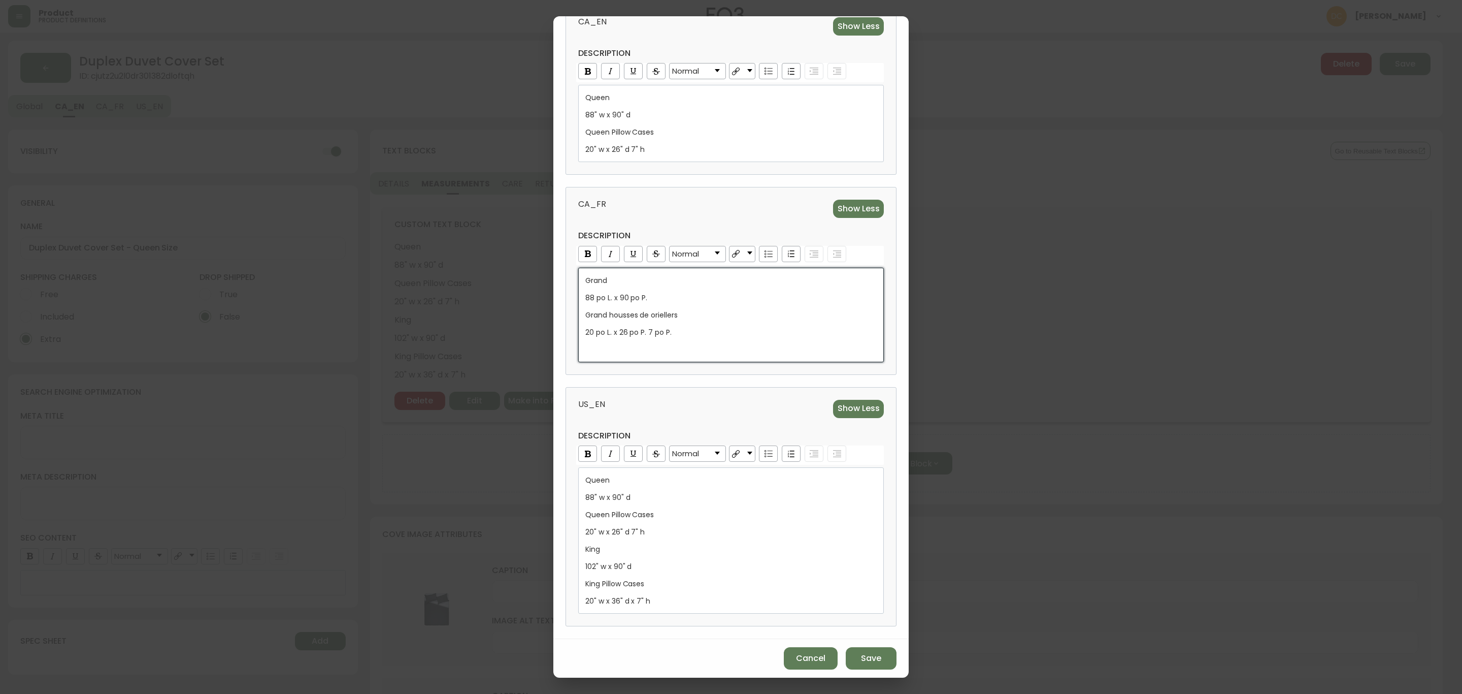
scroll to position [149, 0]
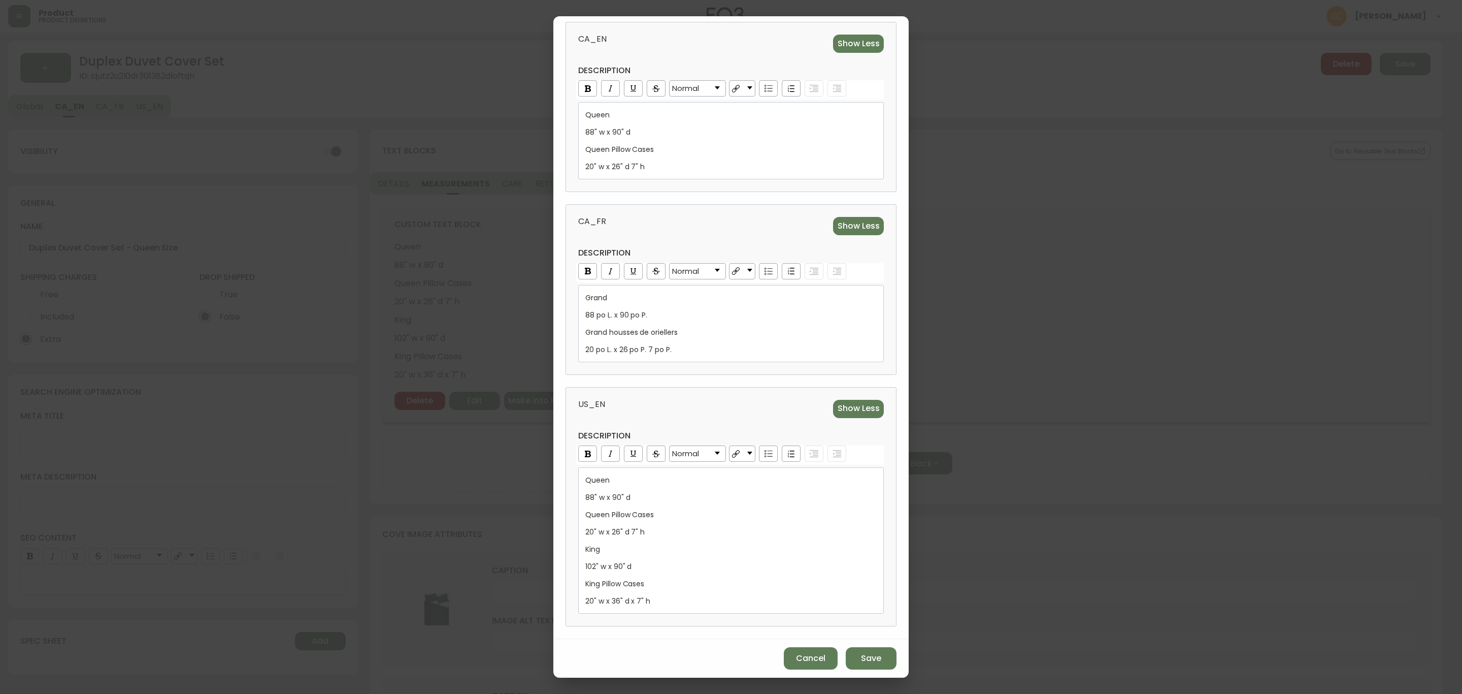
click at [672, 395] on div "US_EN Show Less description Normal Queen 88" w x 90" d Queen Pillow Cases 20" w…" at bounding box center [731, 506] width 331 height 239
click at [659, 602] on div "20" w x 36" d x 7" h" at bounding box center [732, 601] width 292 height 10
drag, startPoint x: 664, startPoint y: 601, endPoint x: 583, endPoint y: 547, distance: 96.8
click at [583, 547] on div "Queen 88" w x 90" d Queen Pillow Cases 20" w x 26" d 7" h King 102" w x 90" d K…" at bounding box center [731, 540] width 306 height 146
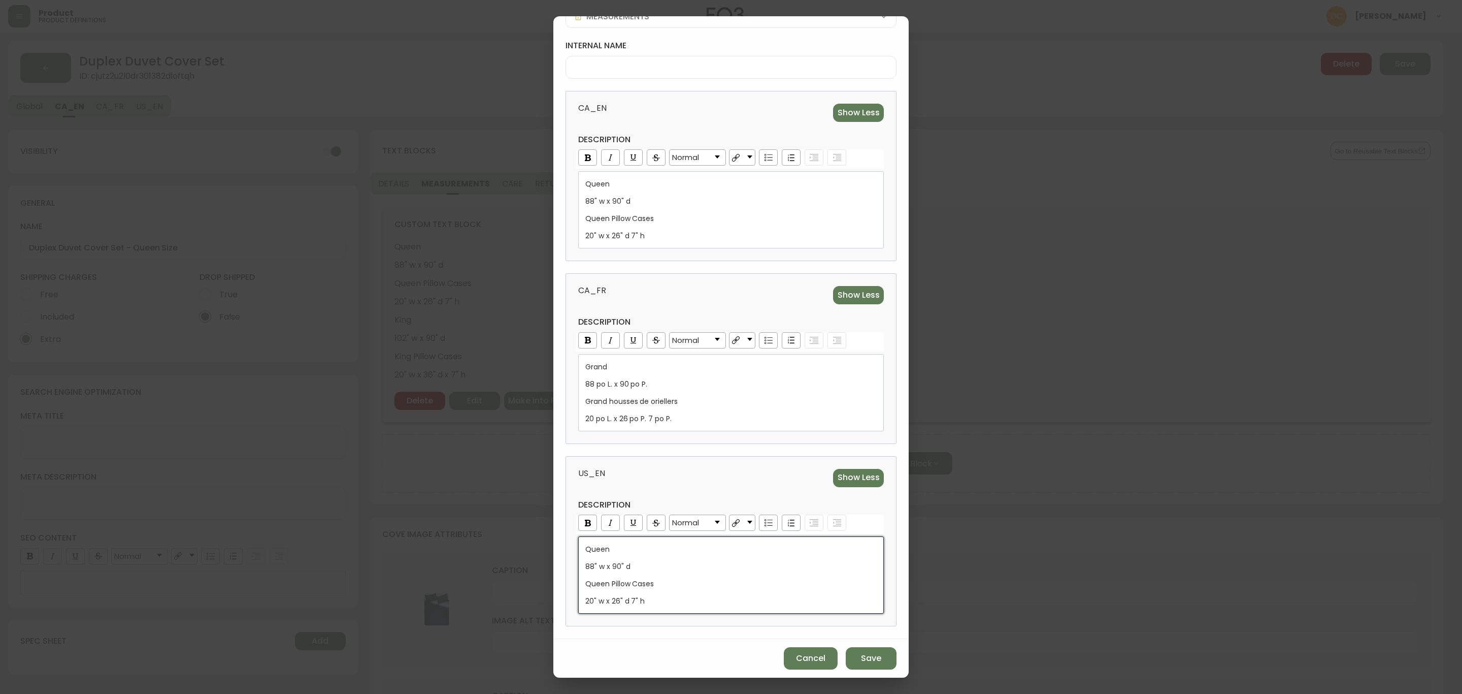
scroll to position [81, 0]
click at [679, 499] on h4 "description" at bounding box center [731, 504] width 306 height 11
click at [663, 43] on label "internal name" at bounding box center [731, 45] width 331 height 11
click at [663, 62] on input "internal name" at bounding box center [731, 67] width 314 height 10
type input "Duplex Sizes"
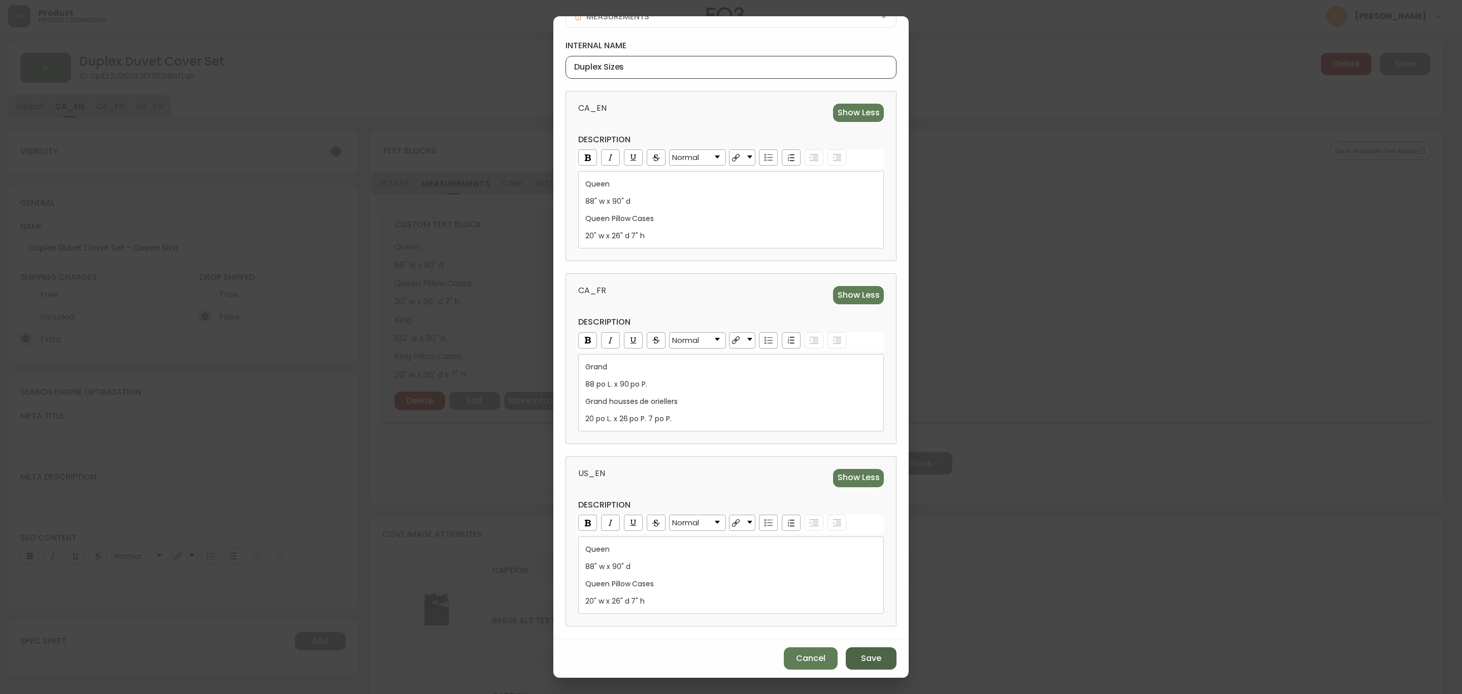
click at [862, 659] on span "Save" at bounding box center [871, 658] width 20 height 11
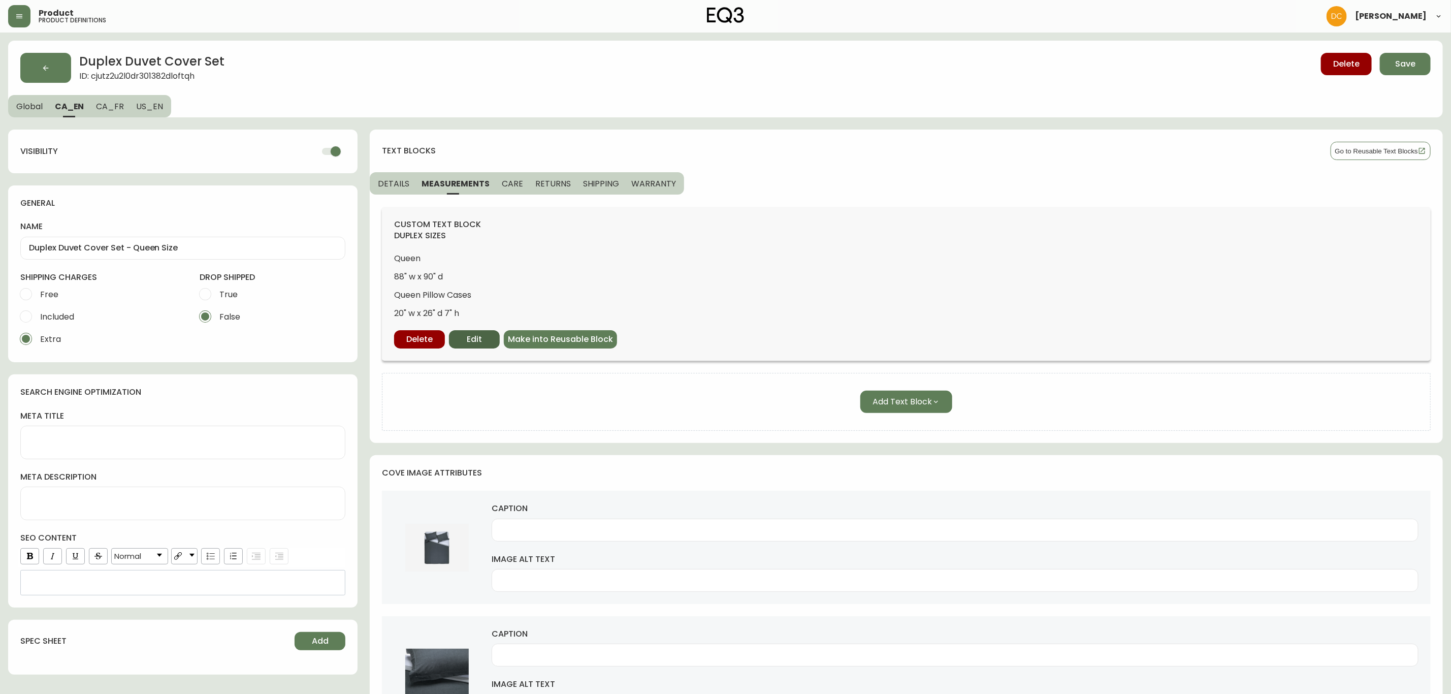
click at [469, 335] on span "Edit" at bounding box center [474, 339] width 15 height 11
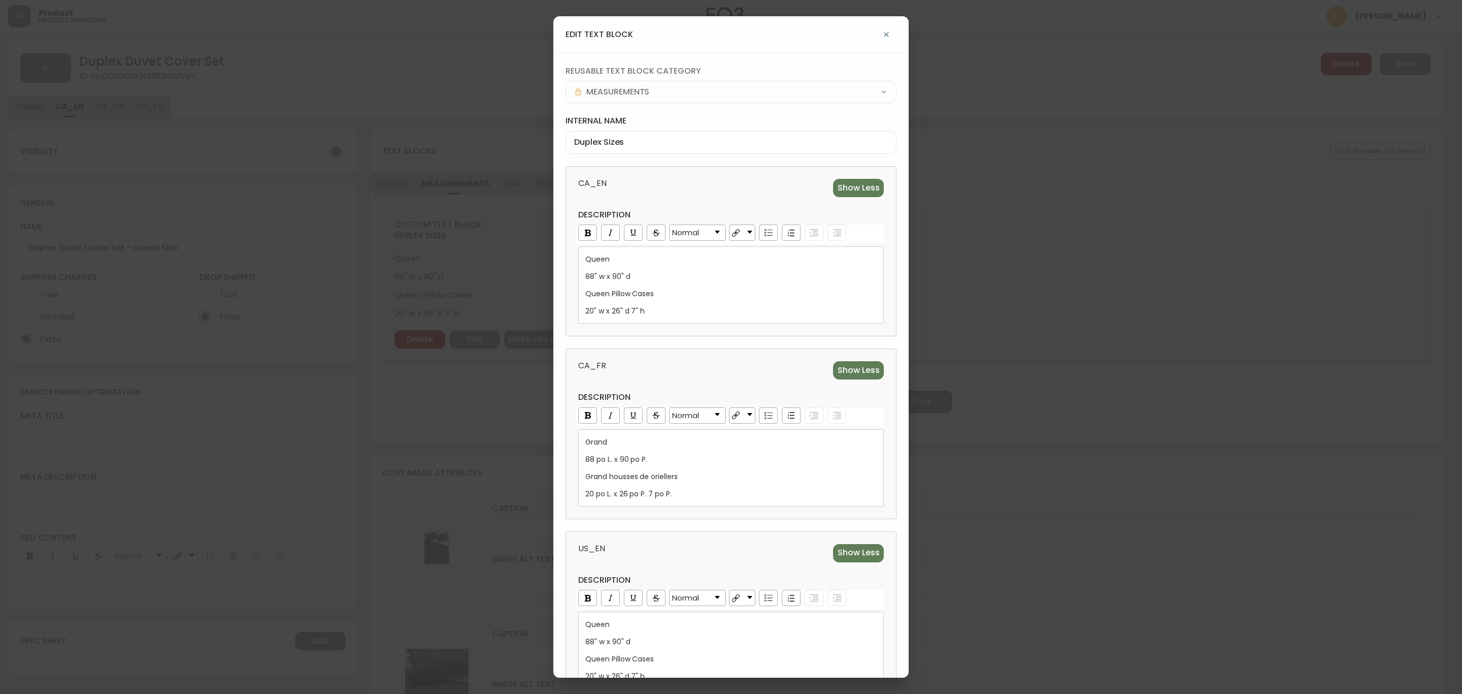
click at [649, 148] on div "Duplex Sizes" at bounding box center [731, 142] width 331 height 23
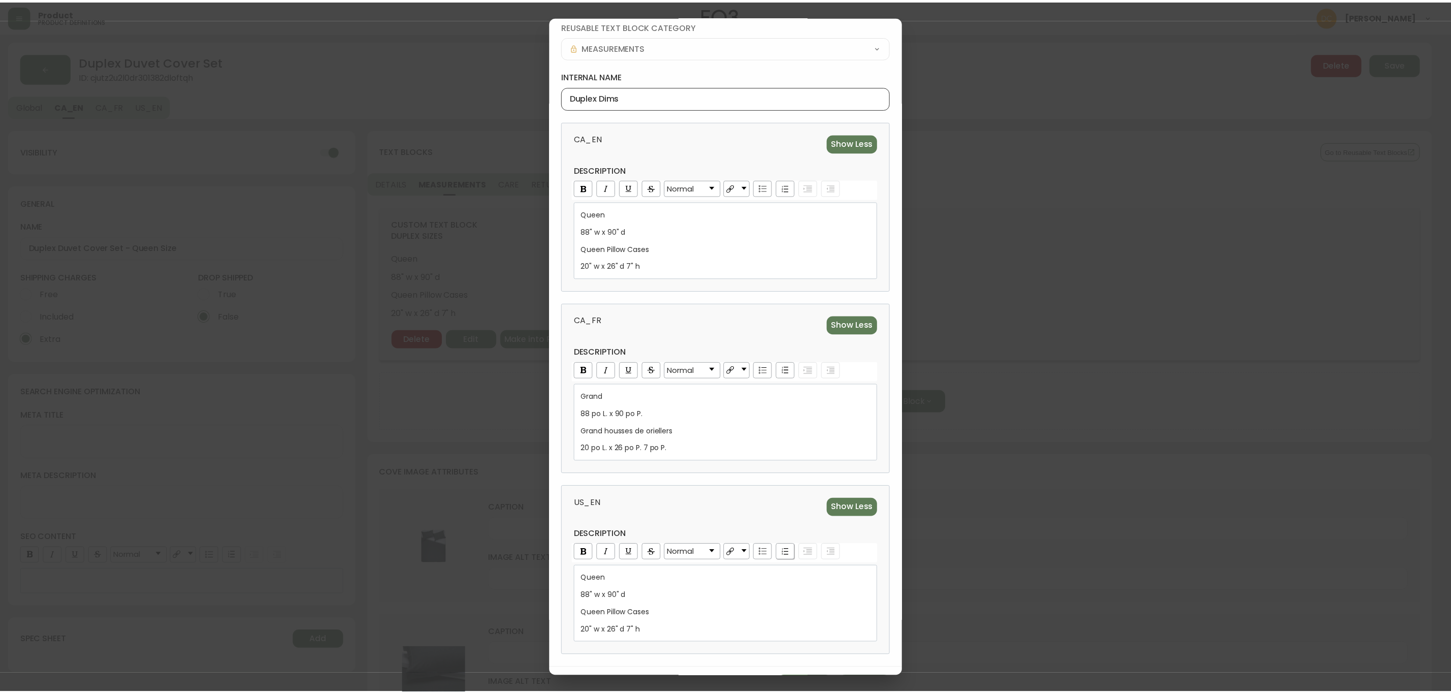
scroll to position [80, 0]
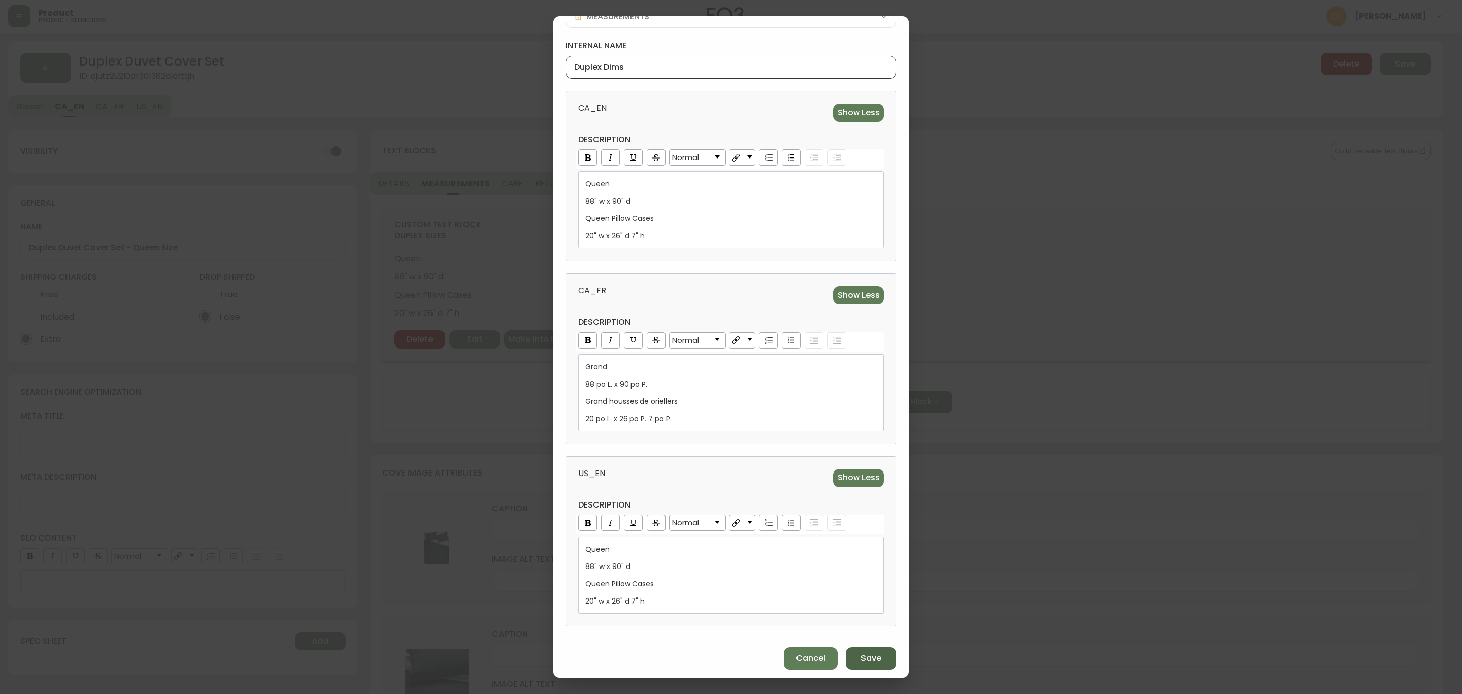
type input "Duplex Dims"
click at [873, 659] on button "Save" at bounding box center [871, 658] width 51 height 22
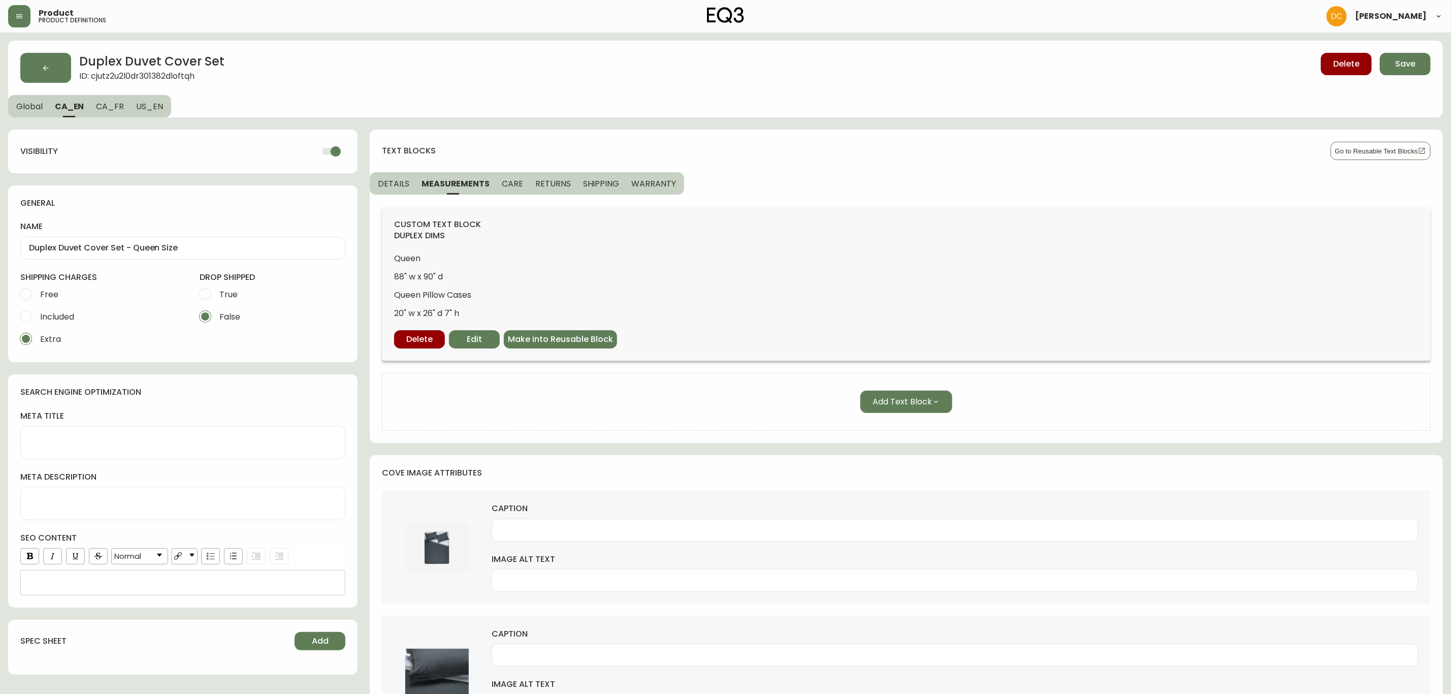
click at [519, 181] on button "CARE" at bounding box center [513, 183] width 34 height 22
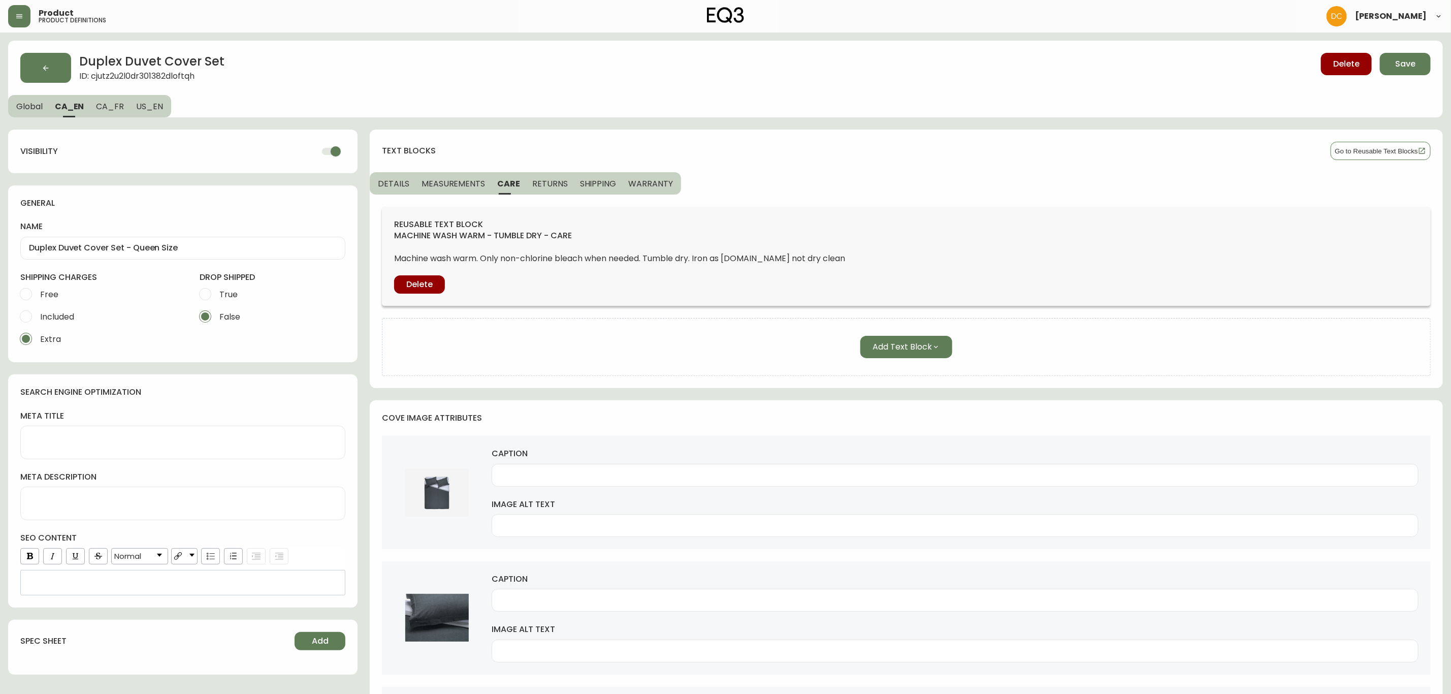
click at [545, 189] on button "RETURNS" at bounding box center [550, 183] width 48 height 22
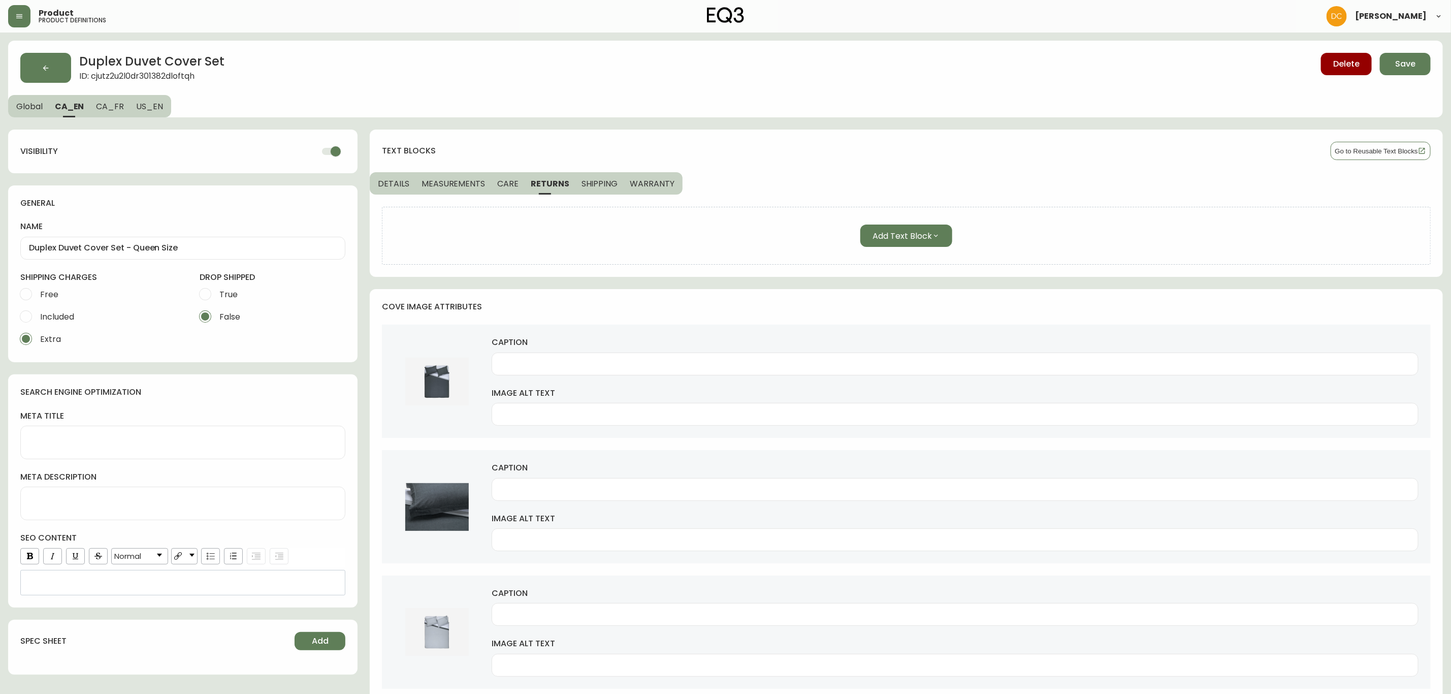
click at [575, 189] on button "SHIPPING" at bounding box center [599, 183] width 49 height 22
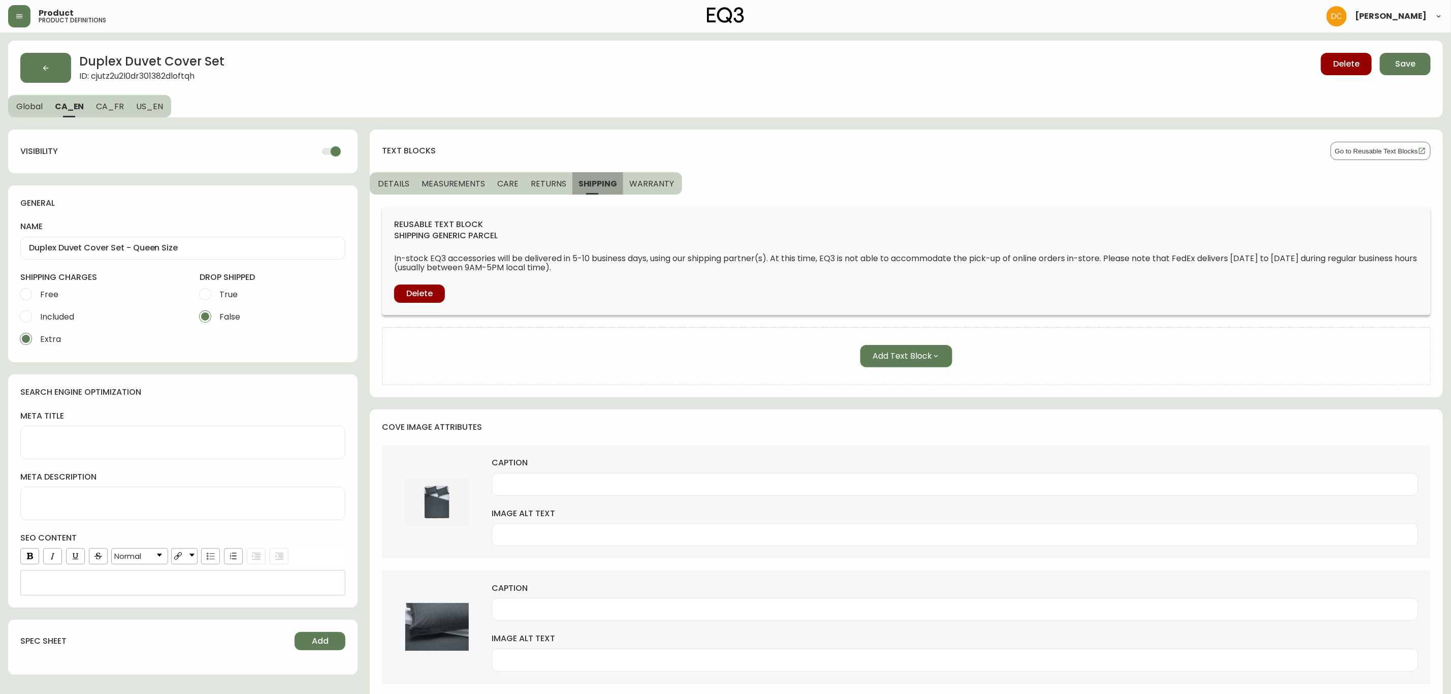
click at [614, 187] on button "SHIPPING" at bounding box center [597, 183] width 51 height 22
click at [647, 188] on span "WARRANTY" at bounding box center [651, 183] width 45 height 11
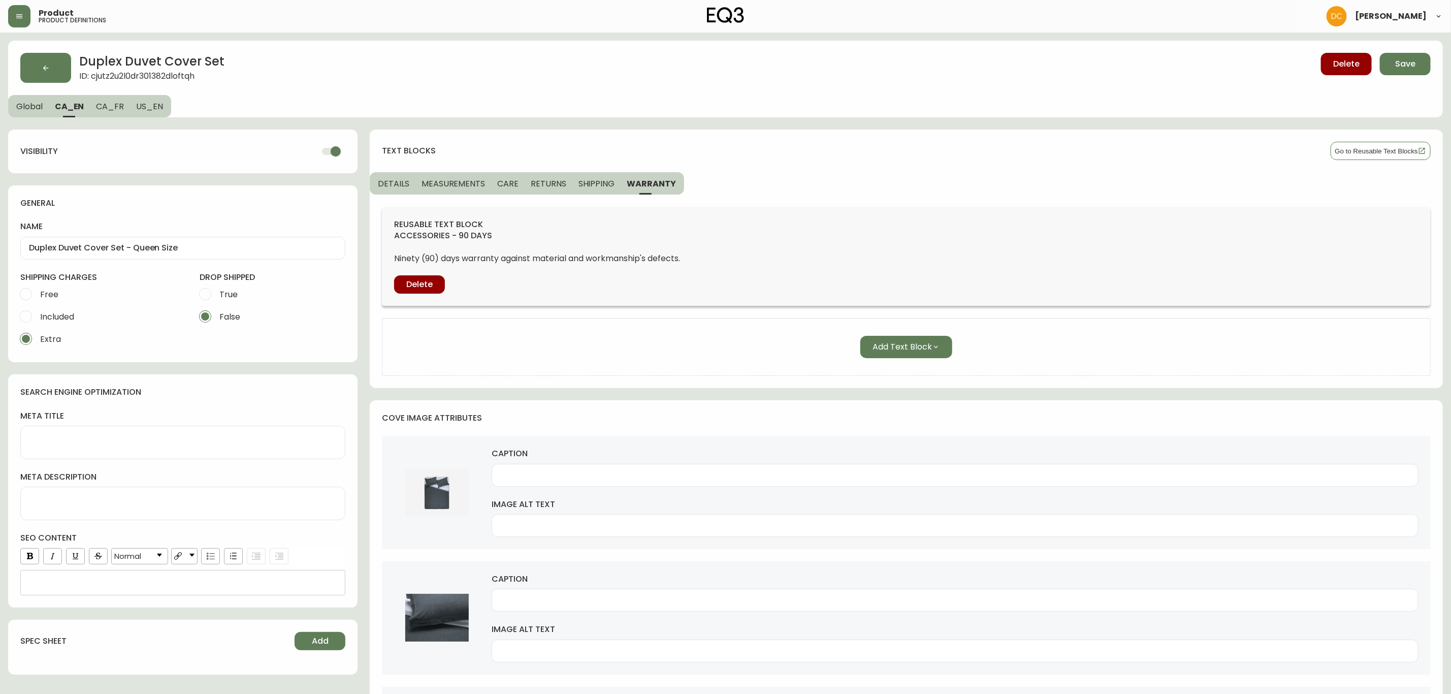
click at [404, 188] on span "DETAILS" at bounding box center [393, 183] width 31 height 11
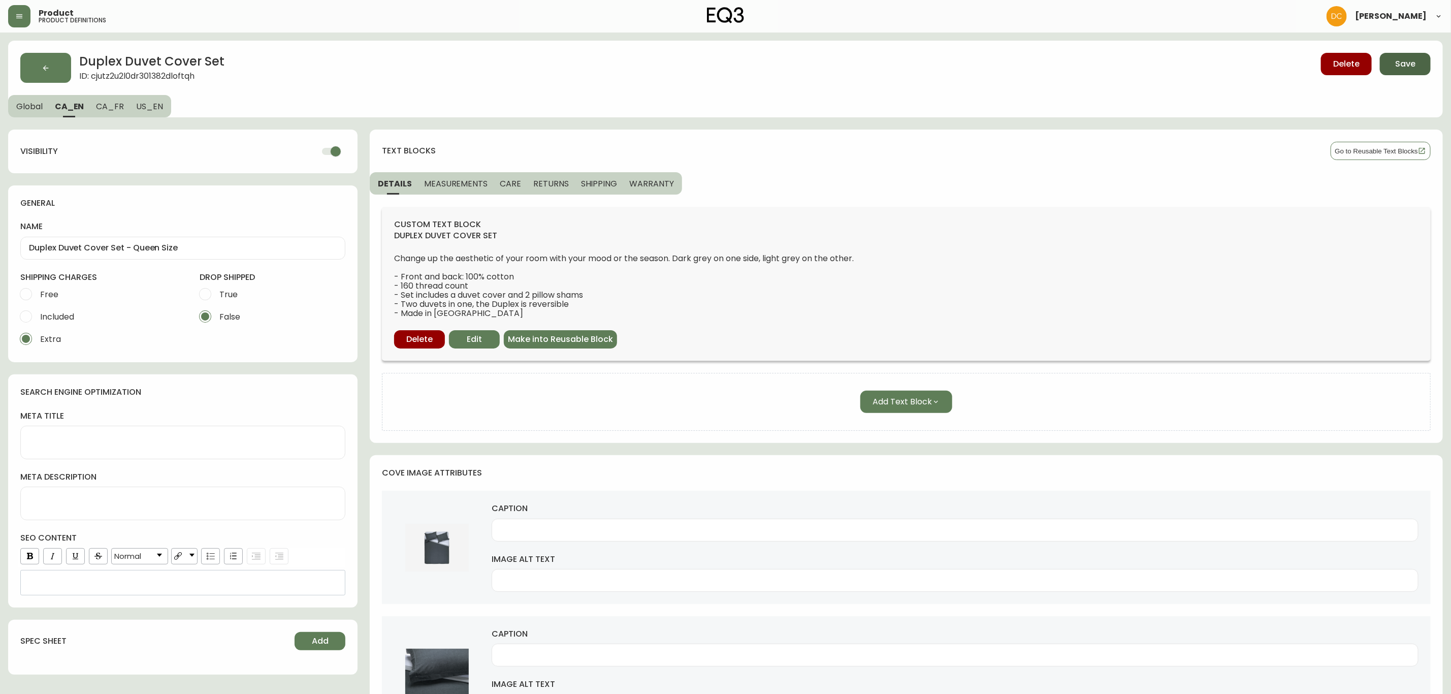
click at [1406, 59] on span "Save" at bounding box center [1405, 63] width 20 height 11
